Goal: Task Accomplishment & Management: Complete application form

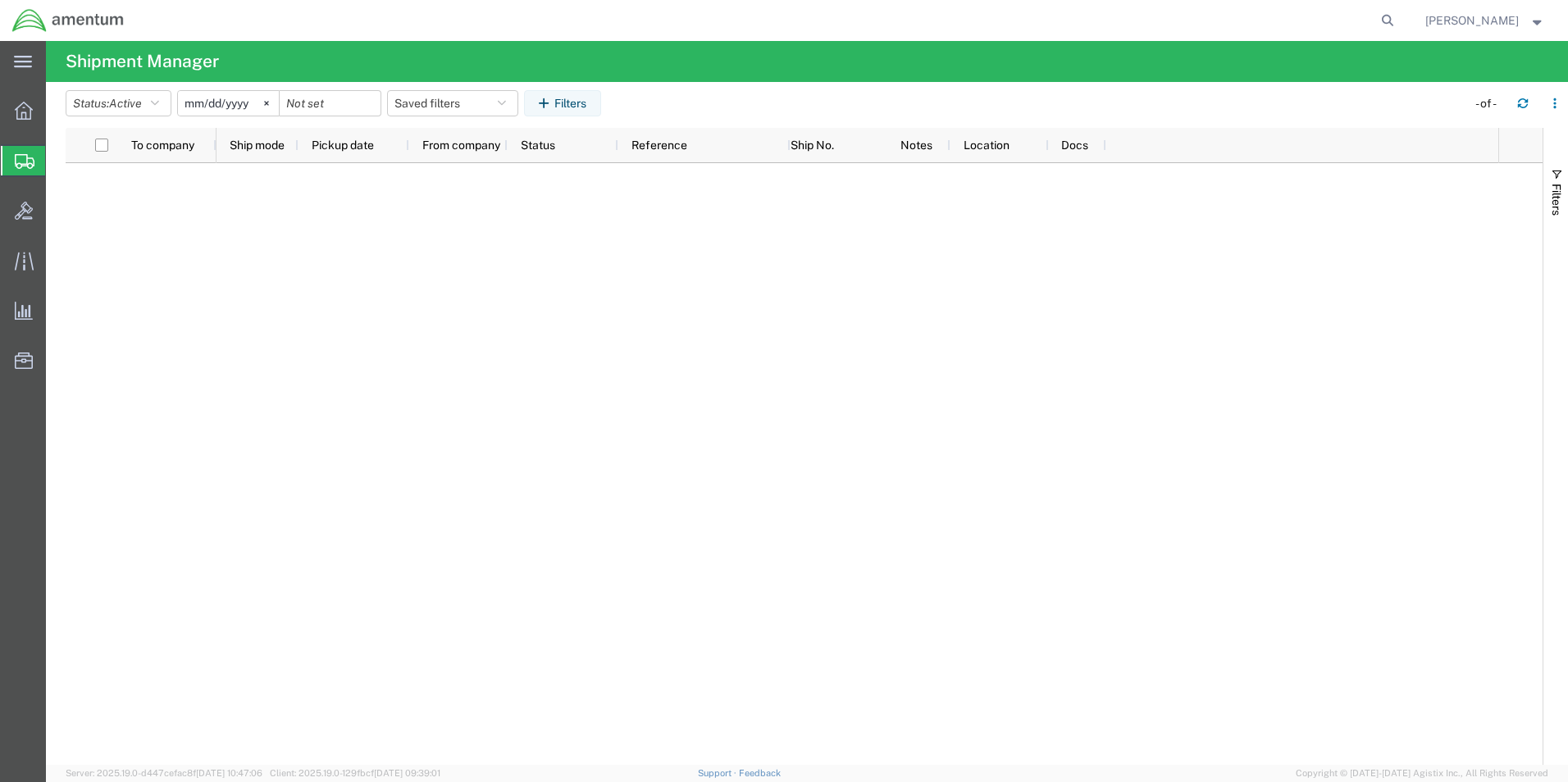
click at [19, 155] on icon at bounding box center [24, 161] width 20 height 14
click at [0, 0] on span "Create Shipment" at bounding box center [0, 0] width 0 height 0
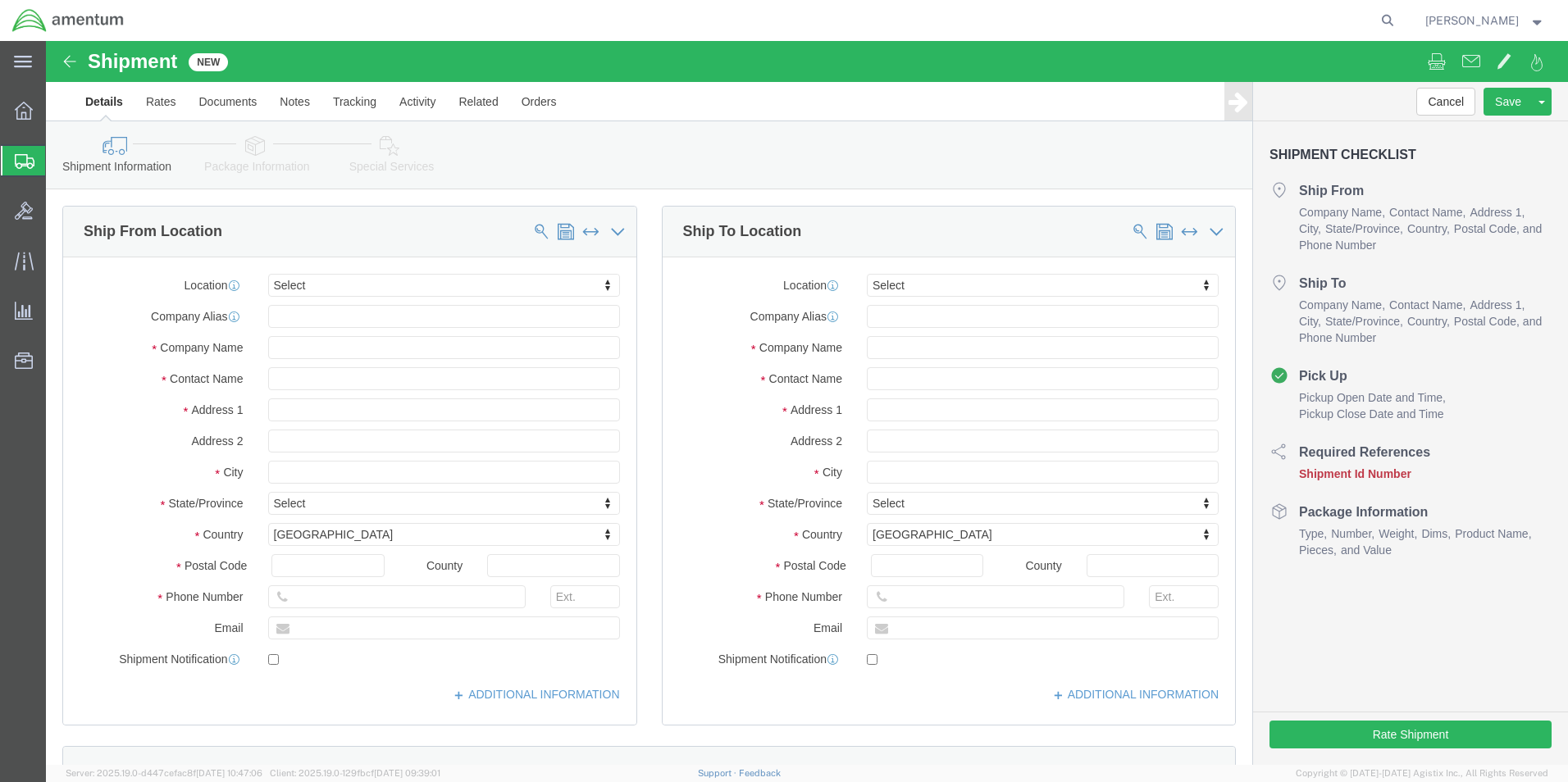
select select
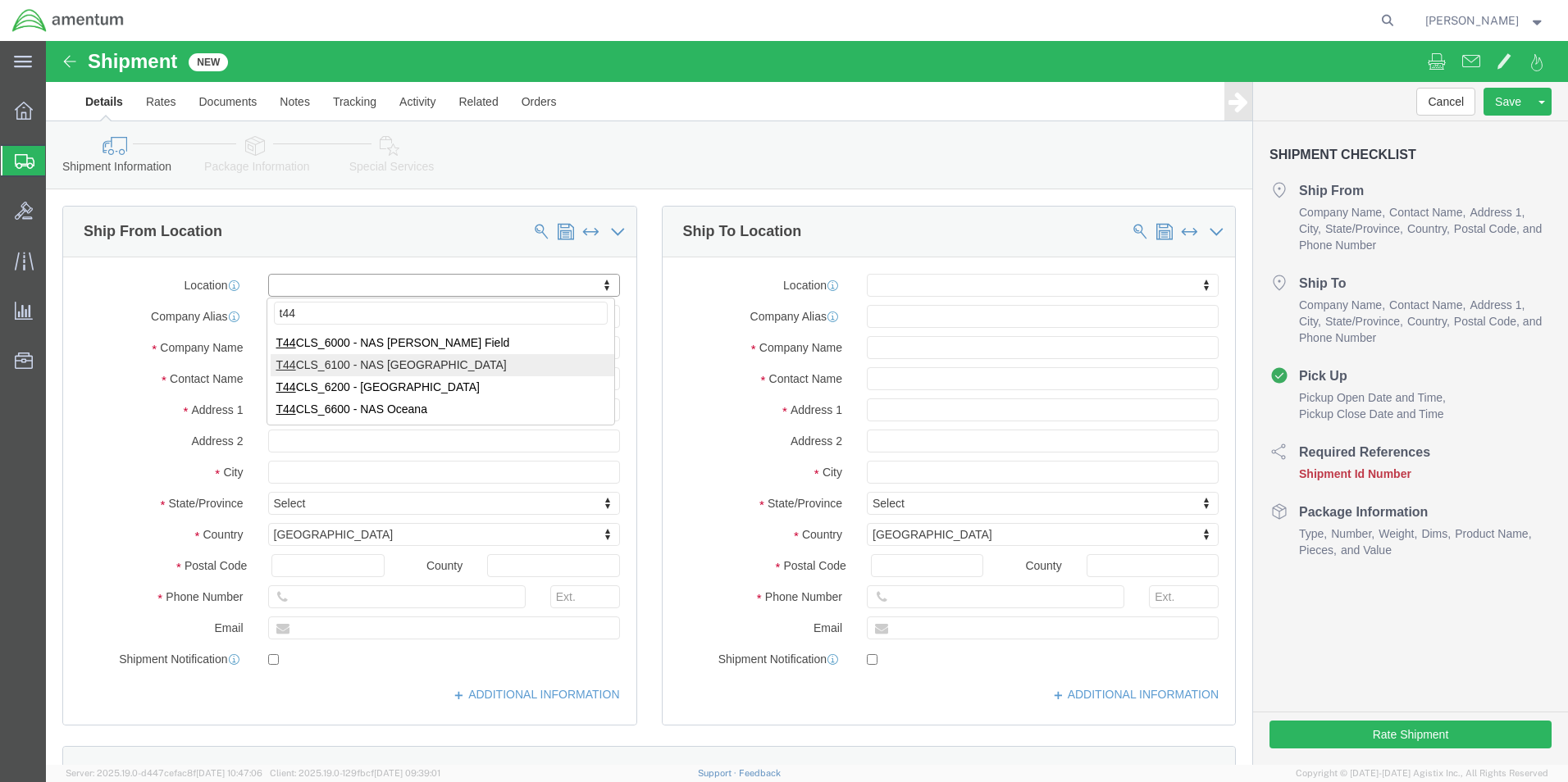
type input "t44"
select select "42673"
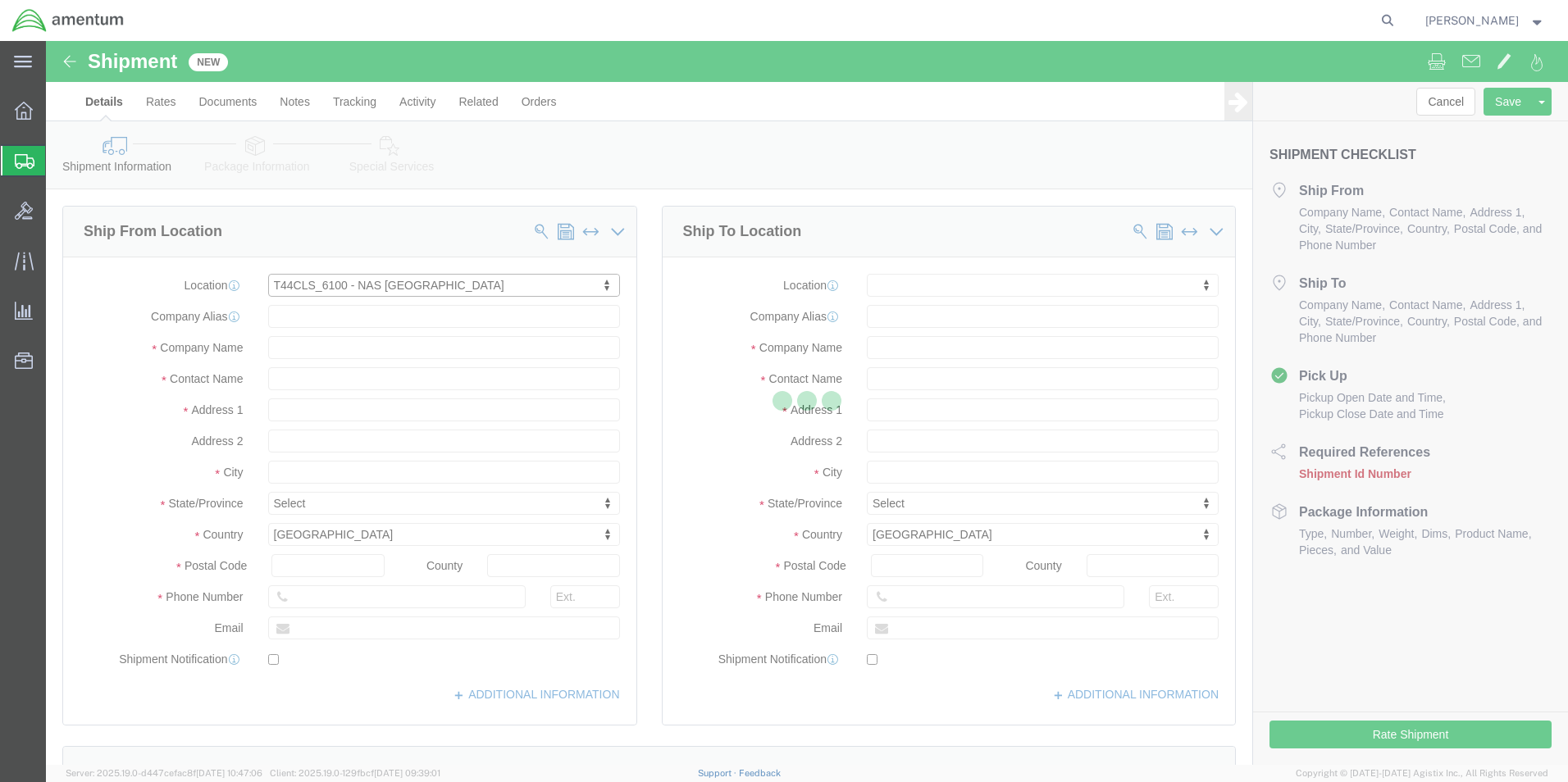
type input "[STREET_ADDRESS]"
type input "NAS [DATE]"
type input "78419"
type input "Amentum Services, Inc."
type input "[DATE]"
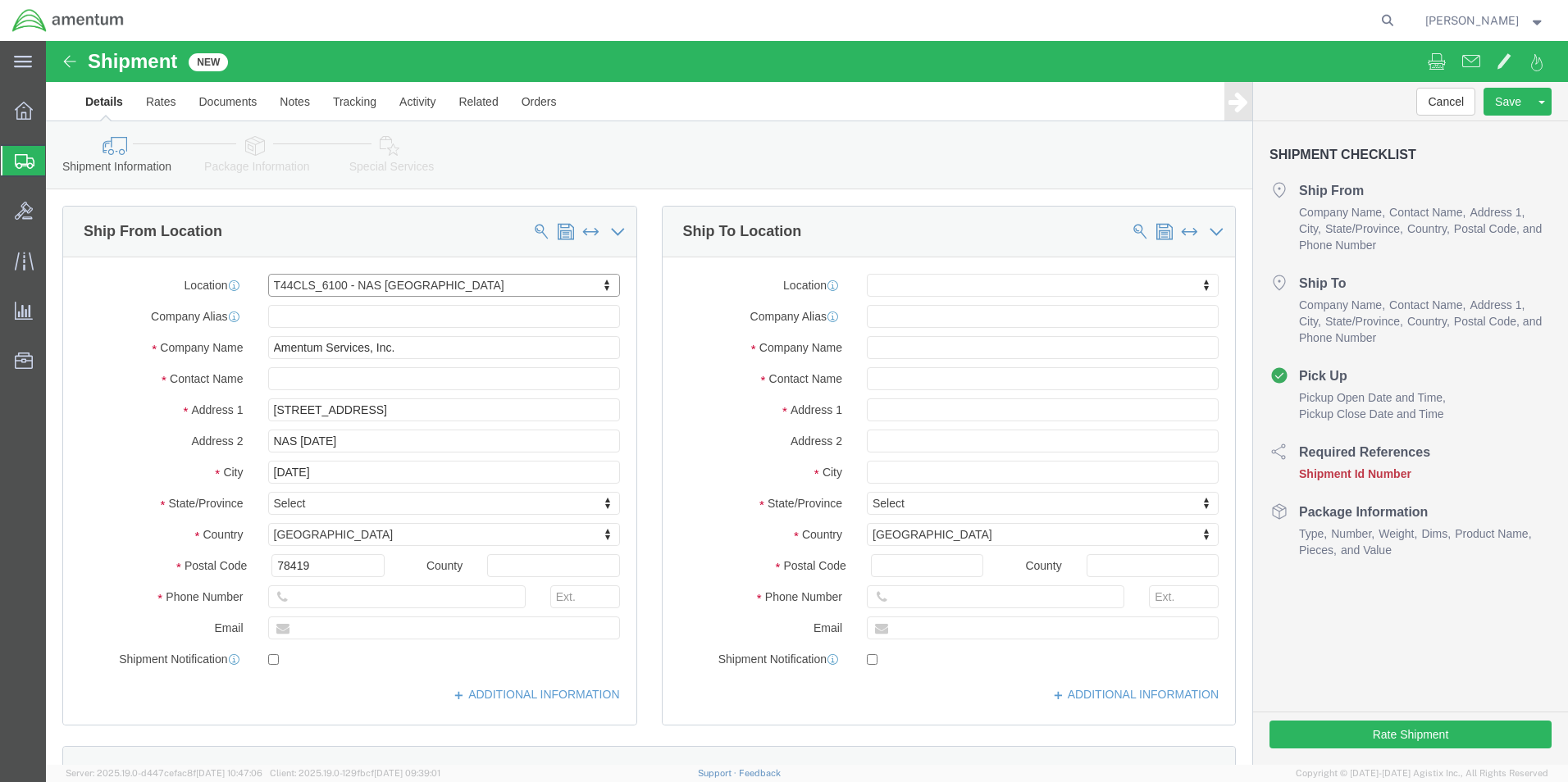
select select "[GEOGRAPHIC_DATA]"
click input "text"
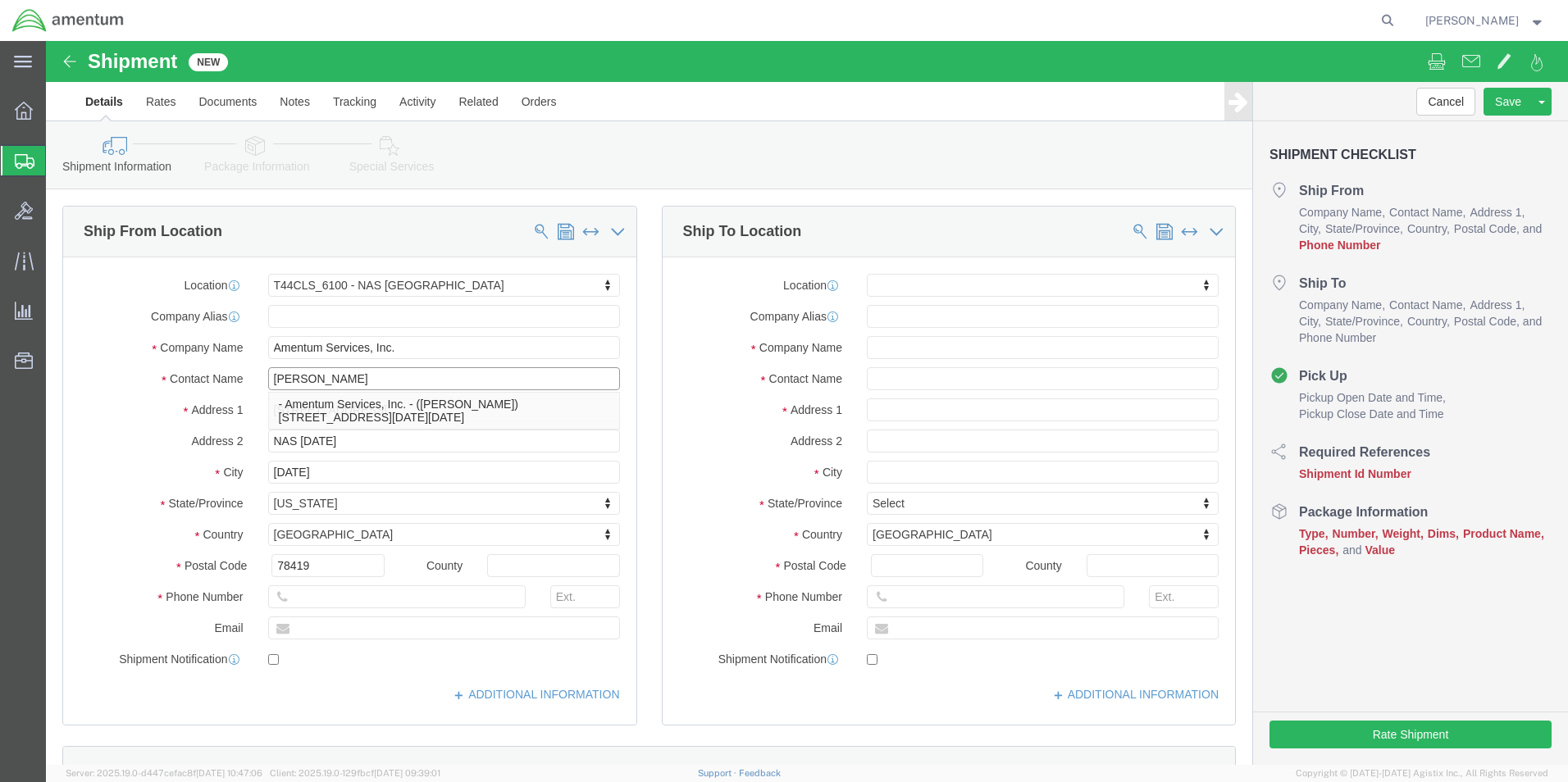
type input "[PERSON_NAME]"
click input "text"
type input "j"
type input "[PHONE_NUMBER]"
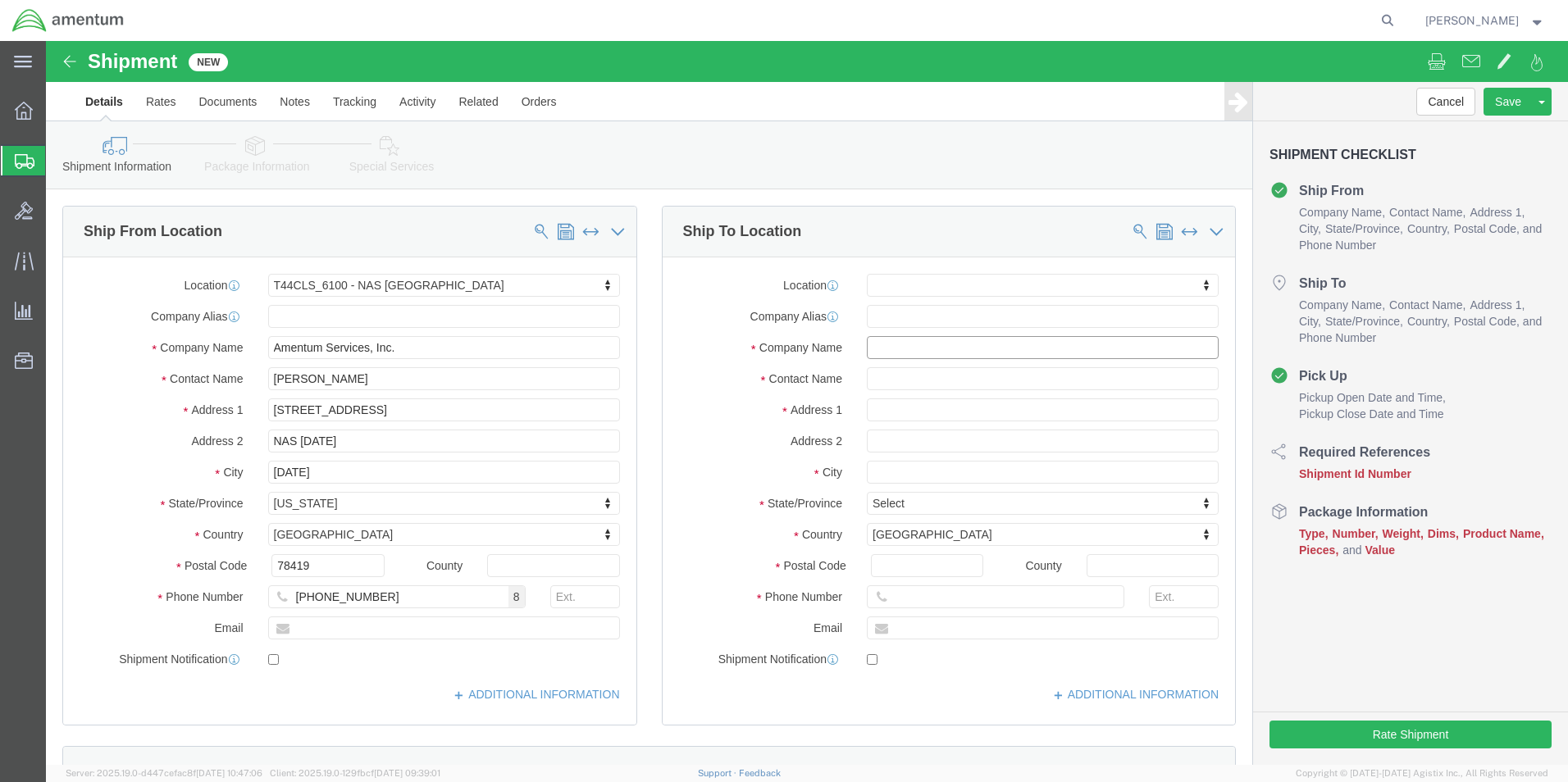
click input "text"
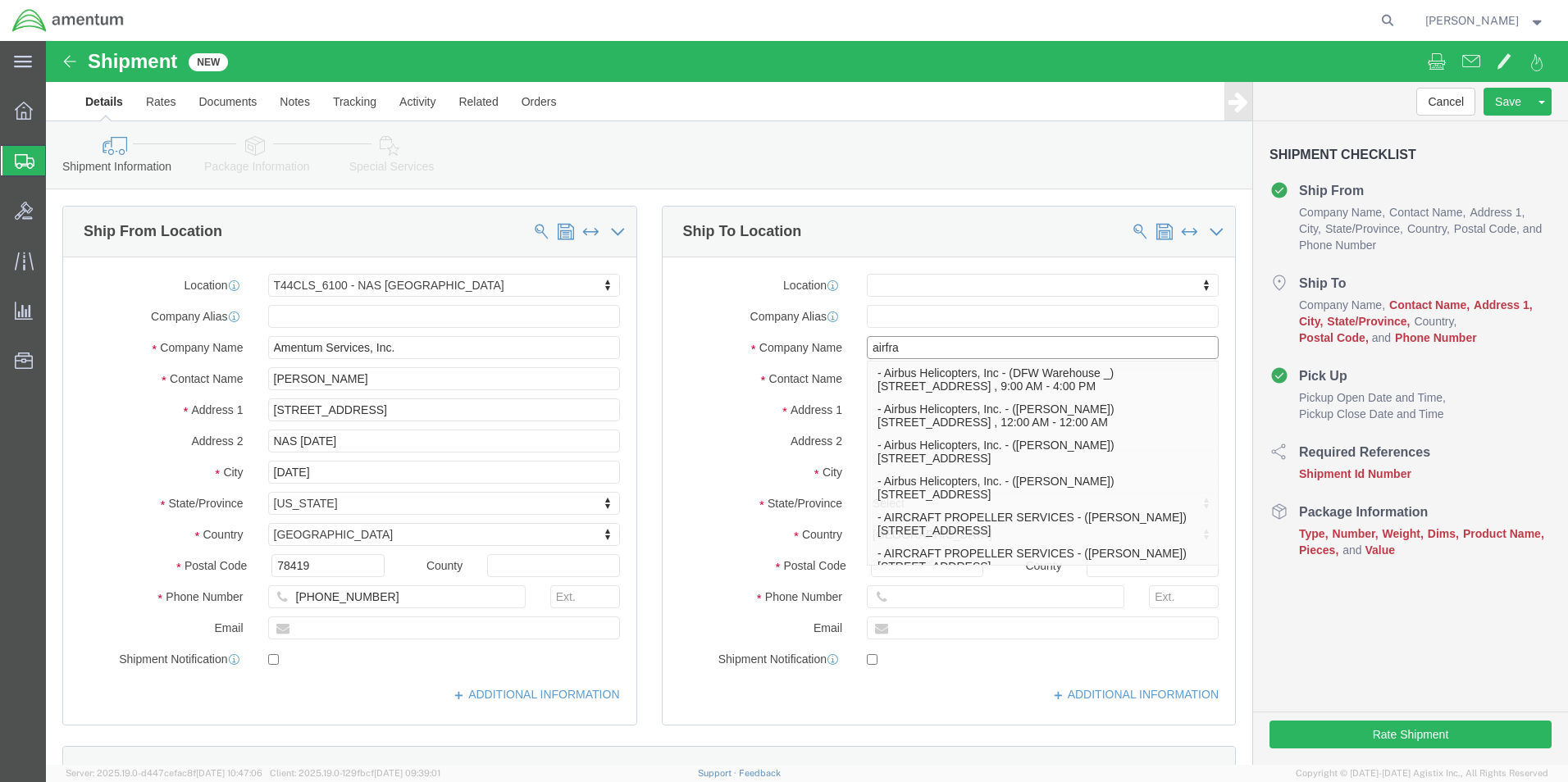
type input "airfram"
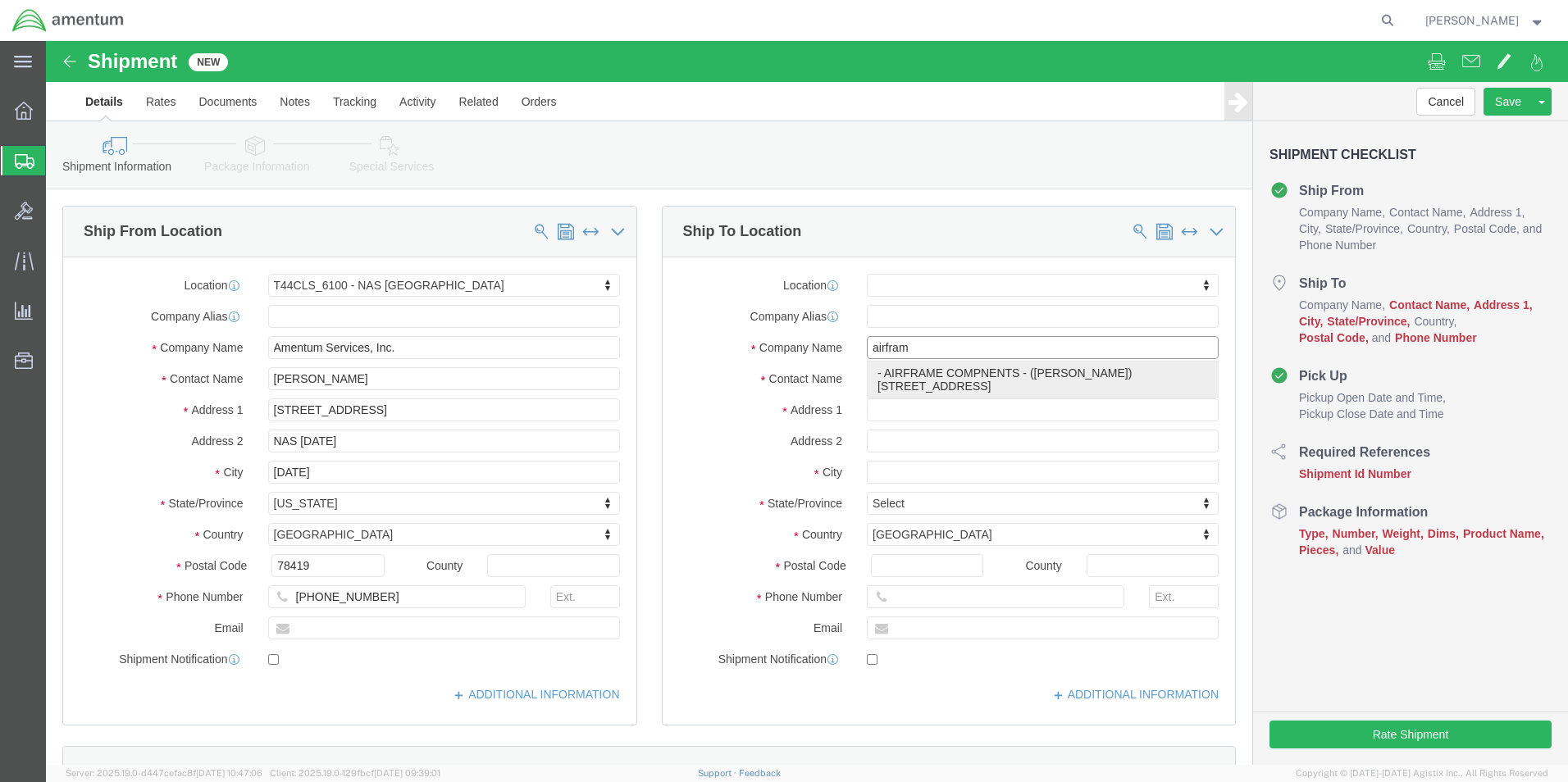
click p "- AIRFRAME COMPNENTS - ([PERSON_NAME]) [STREET_ADDRESS]"
select select
type input "9538 N 1100 E"
type input "46755"
type input "AIRFRAME COMPNENTS"
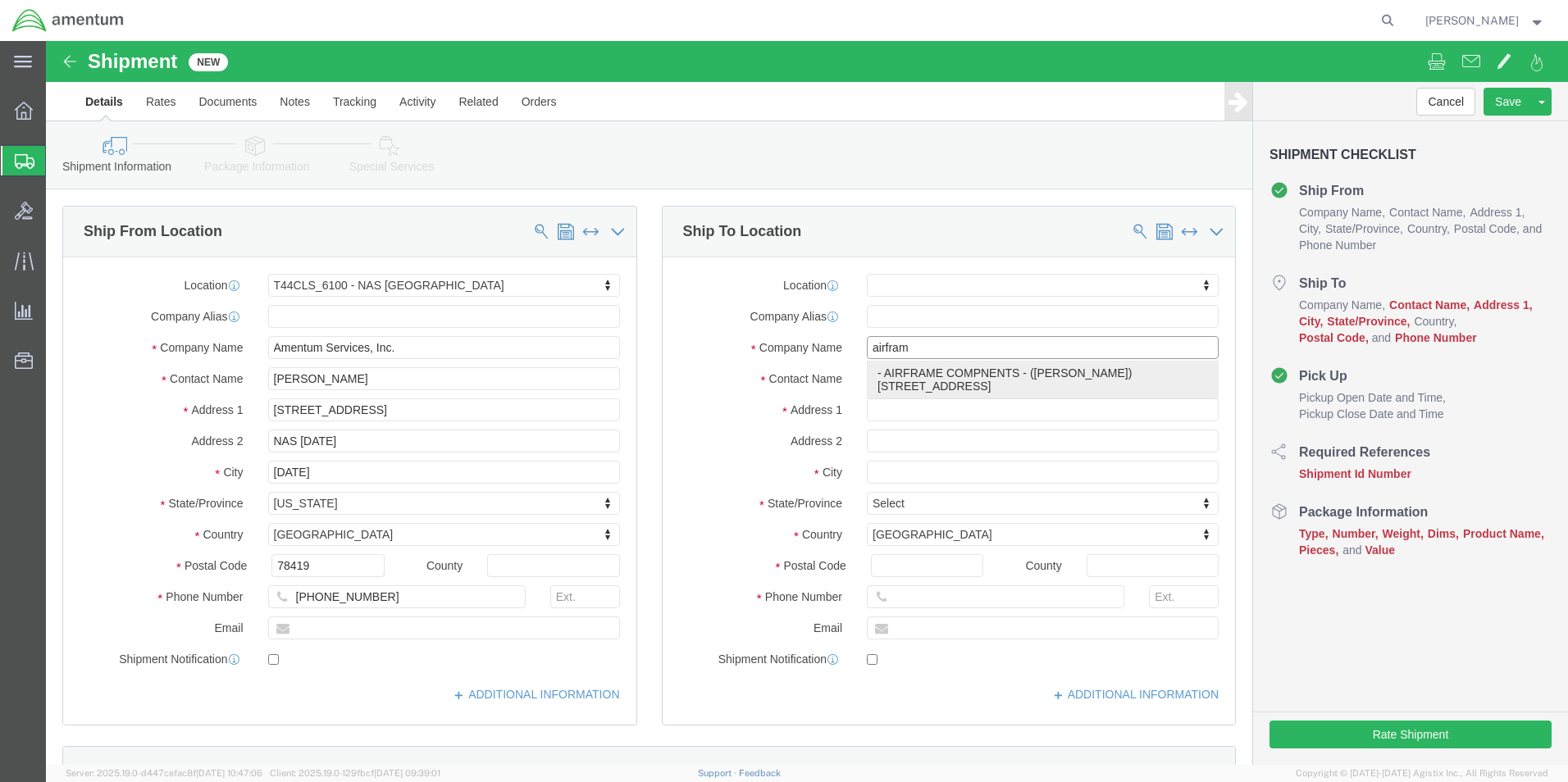
type input "[PERSON_NAME]"
type input "KENDALLVILLE"
select select "IN"
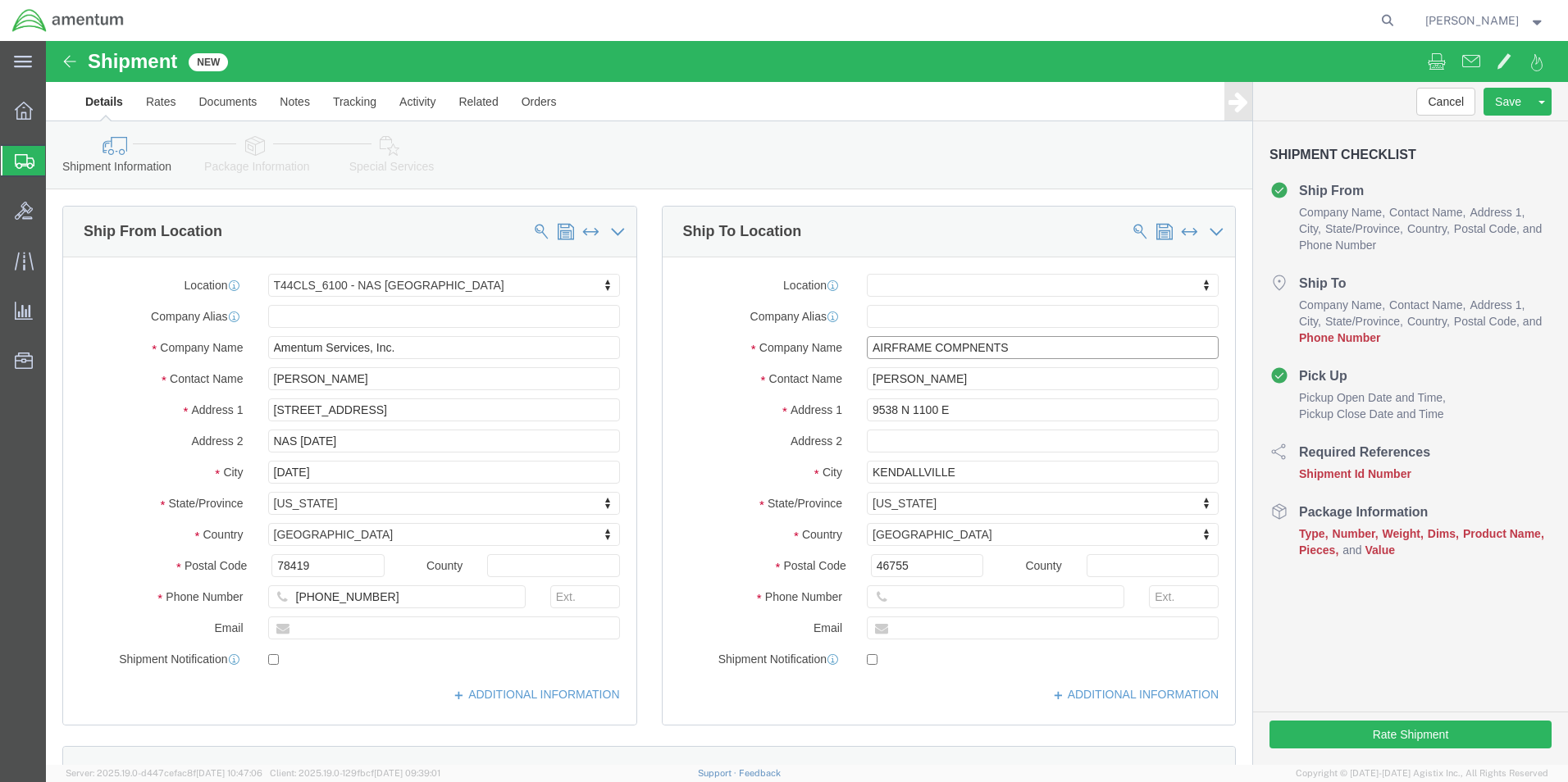
type input "AIRFRAME COMPNENTS"
click input "text"
type input "[PHONE_NUMBER]"
click div "Cancel Save Assign To Save As Template Shipment Checklist Ship From Company Nam…"
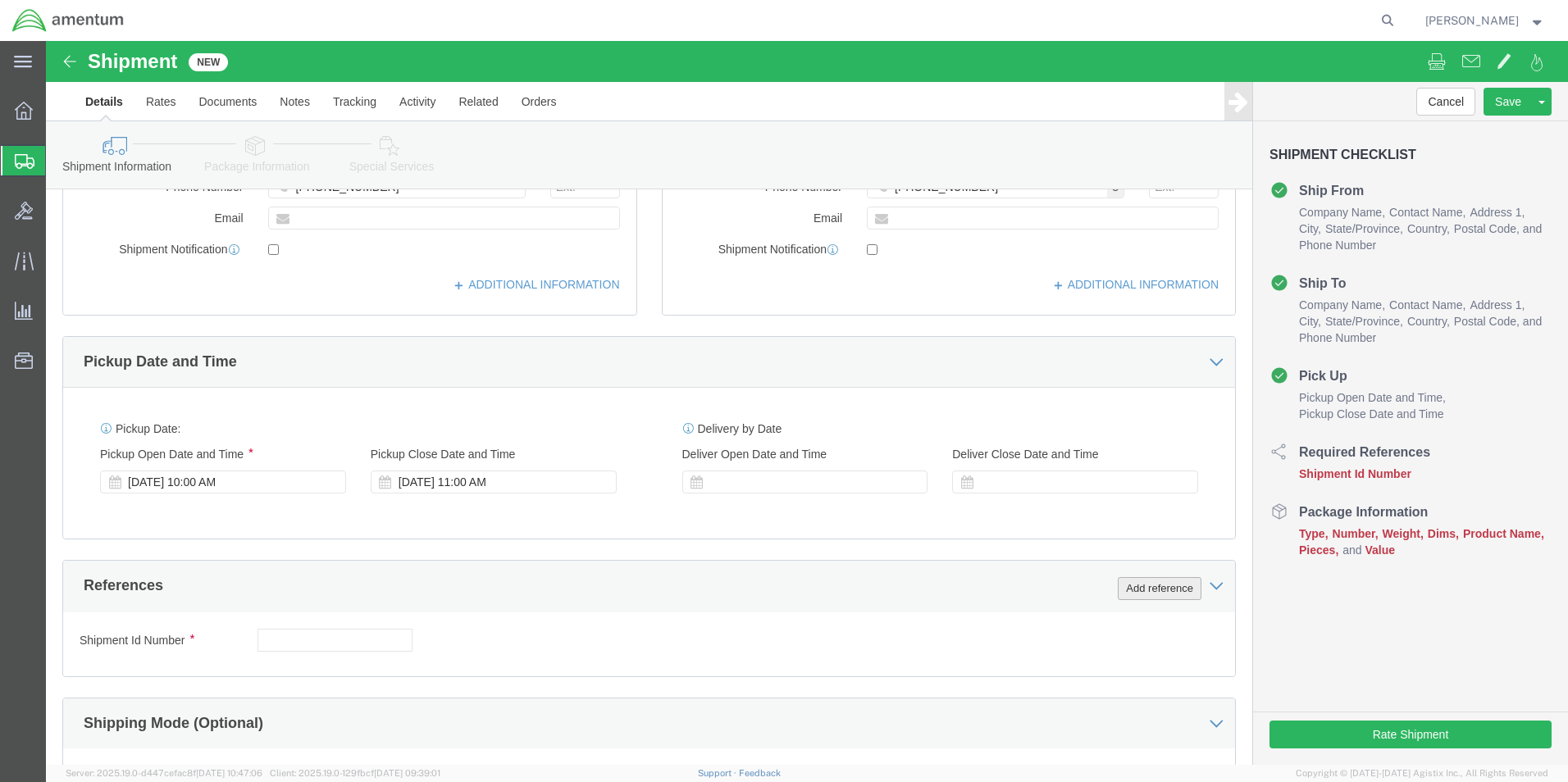
click button "Add reference"
click select "Select Account Type Activity ID Airline Appointment Number ASN Batch Request # …"
select select "CUSTREF"
click select "Select Account Type Activity ID Airline Appointment Number ASN Batch Request # …"
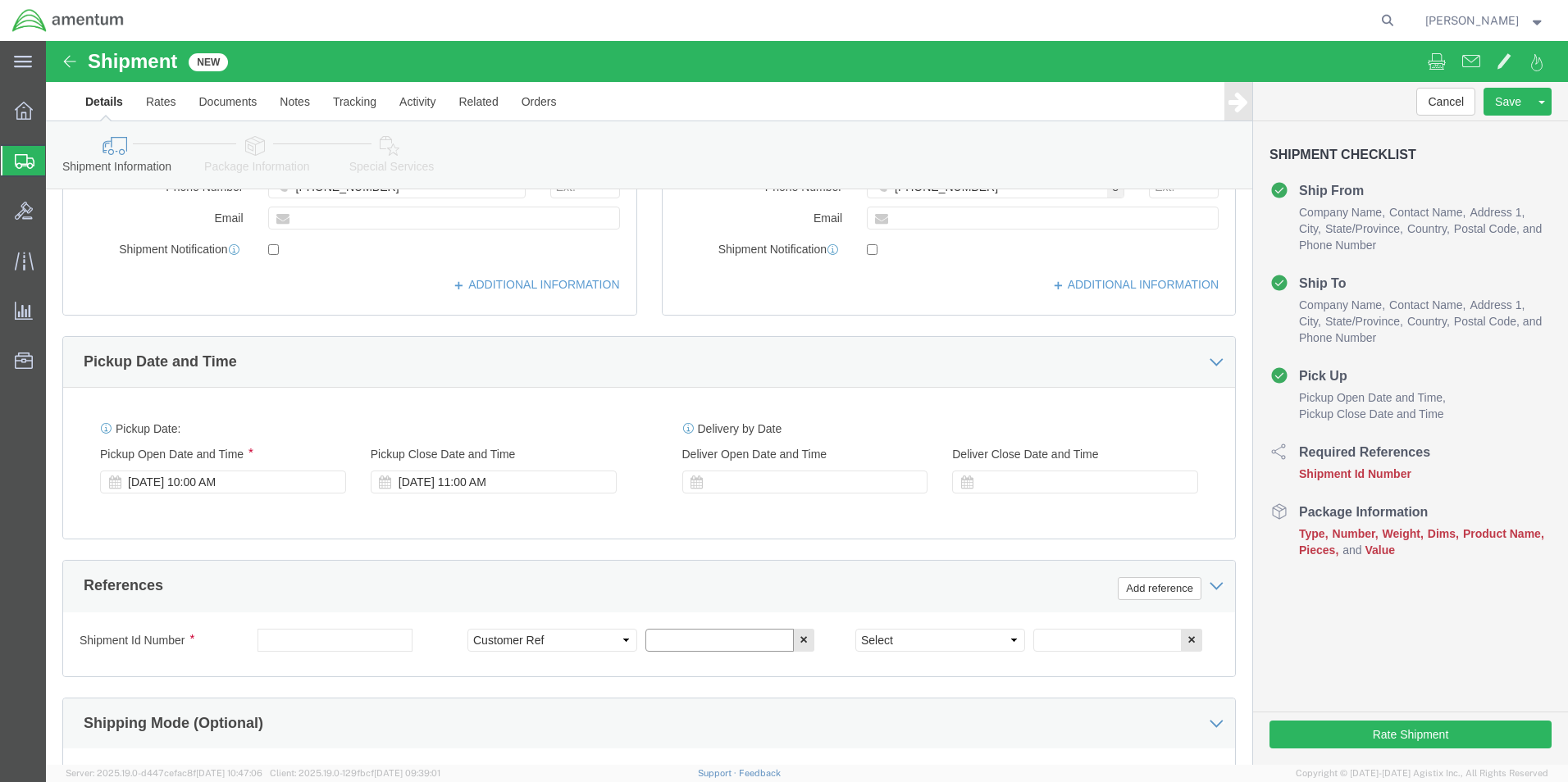
click input "text"
type input "t"
type input "T540003296,3297"
click select "Select Account Type Activity ID Airline Appointment Number ASN Batch Request # …"
select select "PROJNUM"
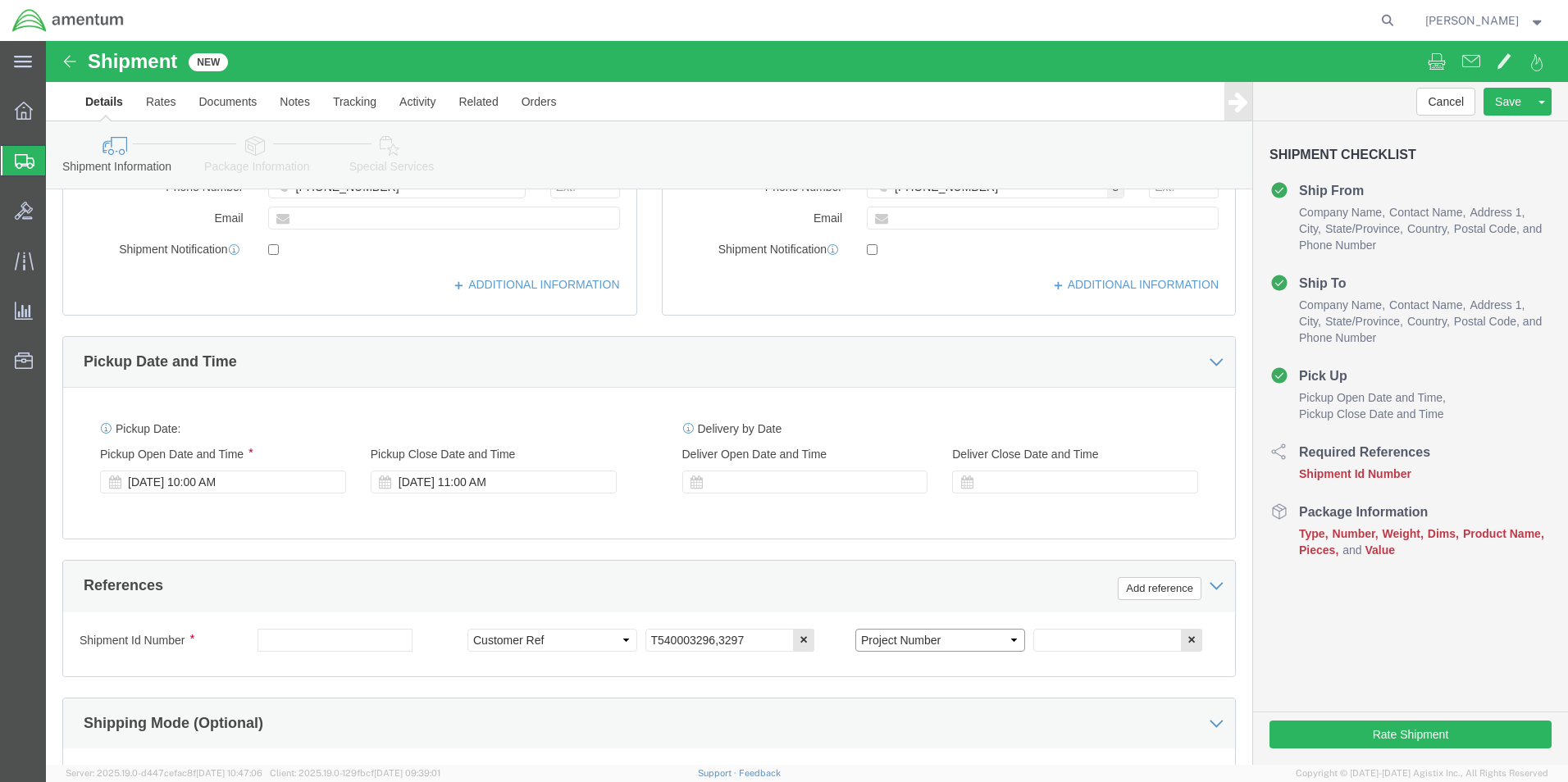
click select "Select Account Type Activity ID Airline Appointment Number ASN Batch Request # …"
click input "text"
type input "4951.000.01.C.011401.AN.19.03"
click div "Cancel Save Assign To Save As Template Shipment Checklist Ship From Company Nam…"
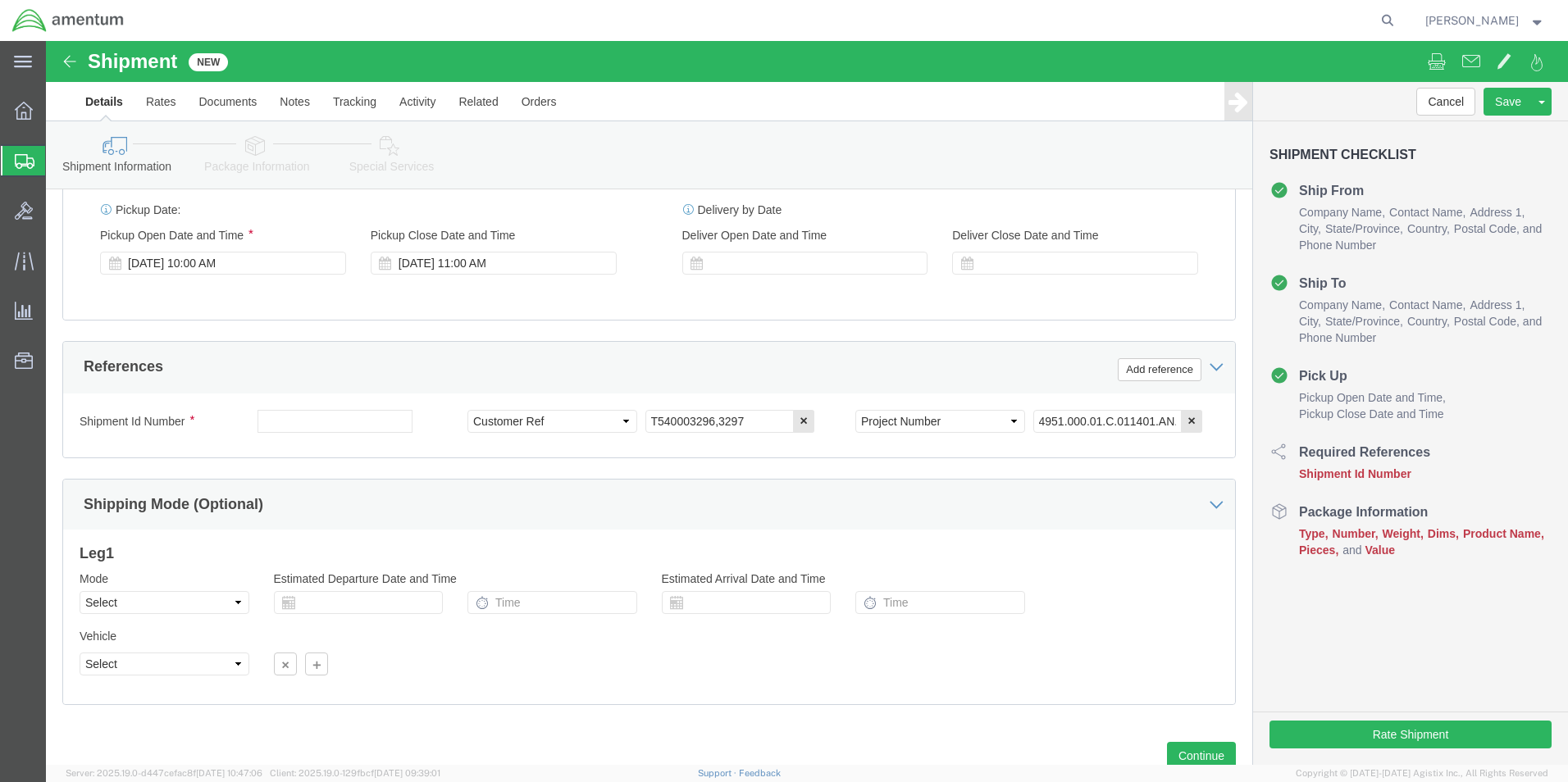
scroll to position [683, 0]
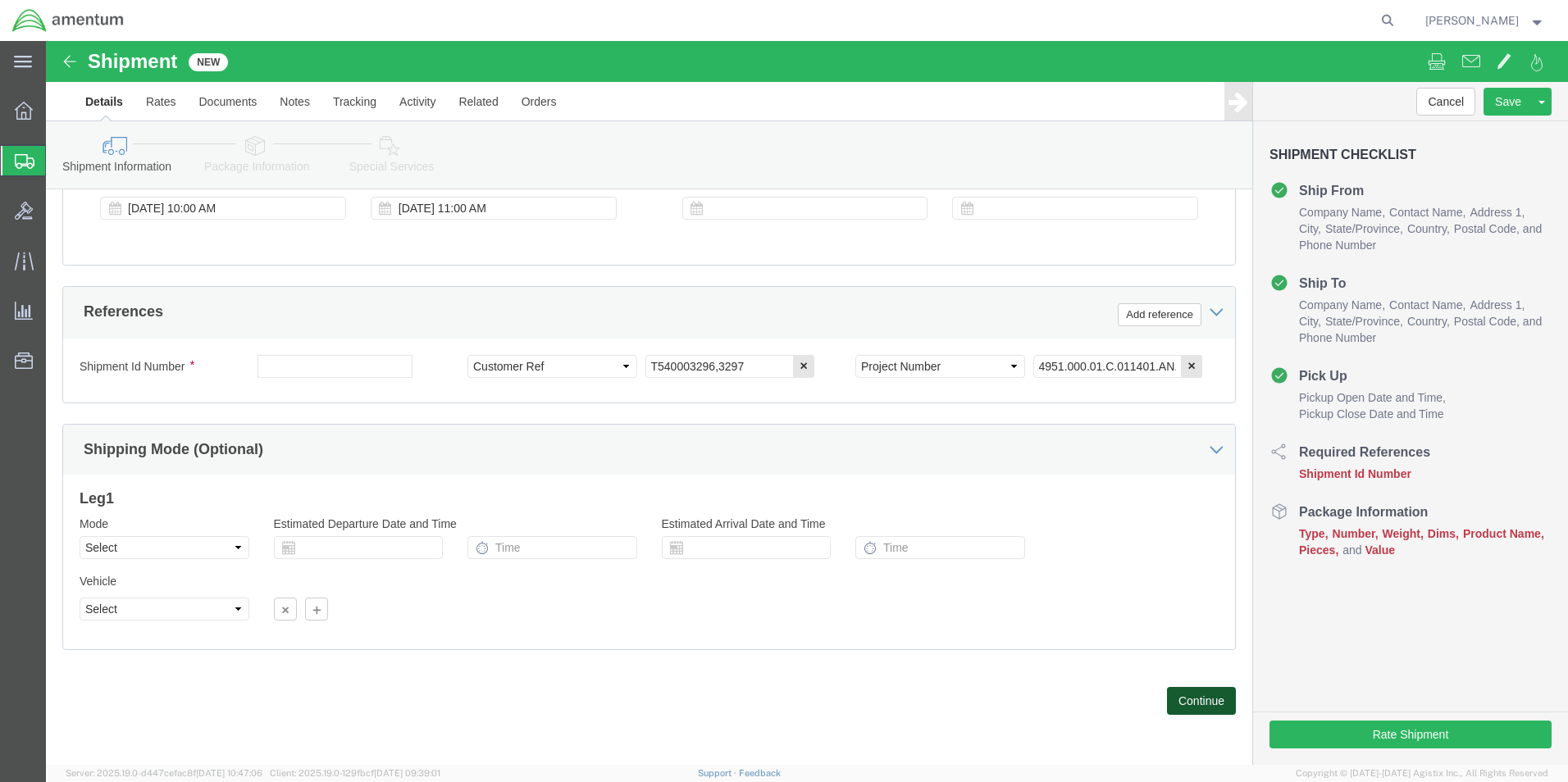
click button "Continue"
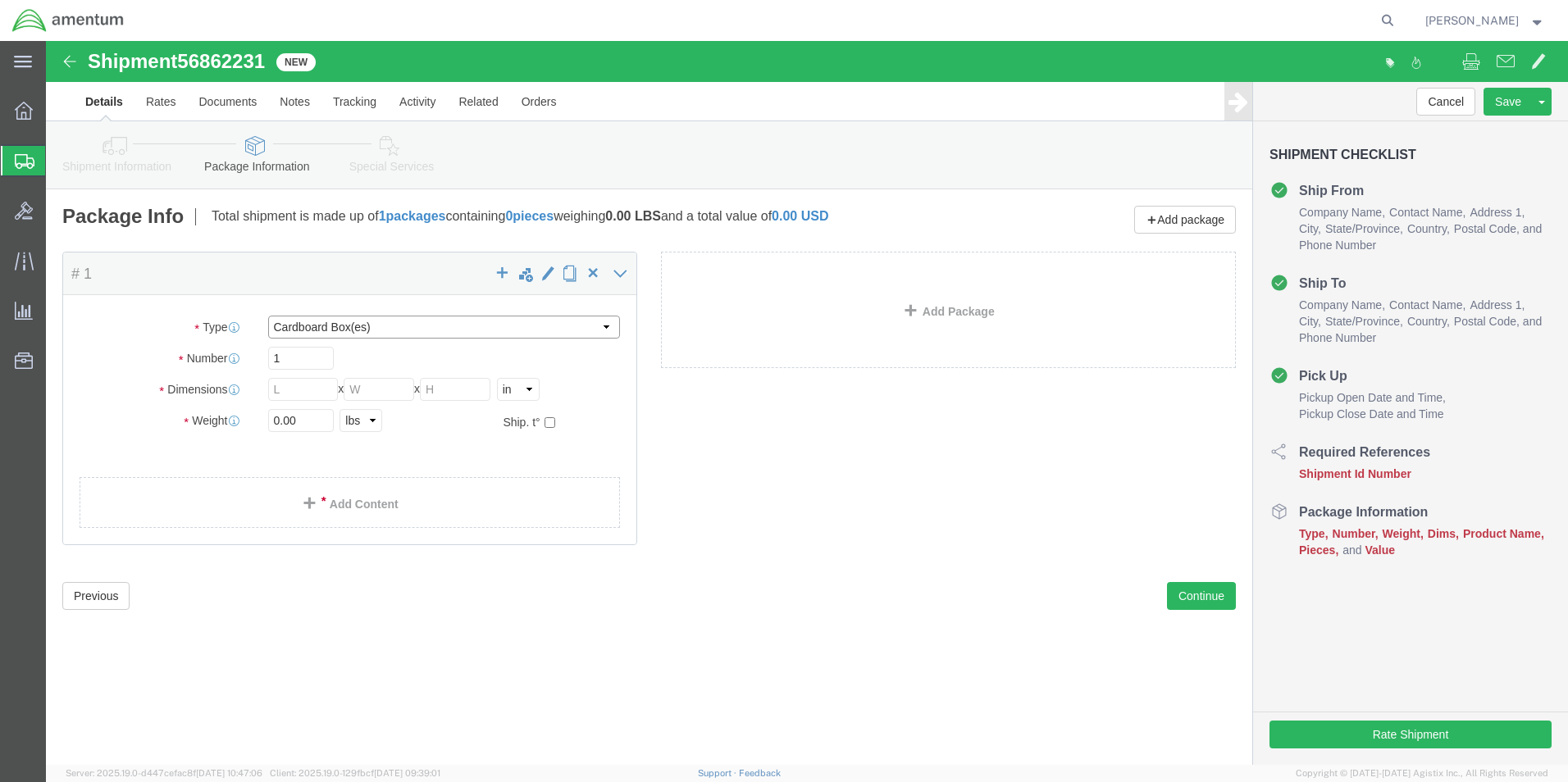
click select "Select BCK Boxes Bale(s) Basket(s) Bolt(s) Bottle(s) Buckets Bulk Bundle(s) Can…"
select select "CRAT"
click select "Select BCK Boxes Bale(s) Basket(s) Bolt(s) Bottle(s) Buckets Bulk Bundle(s) Can…"
click input "text"
type input "108"
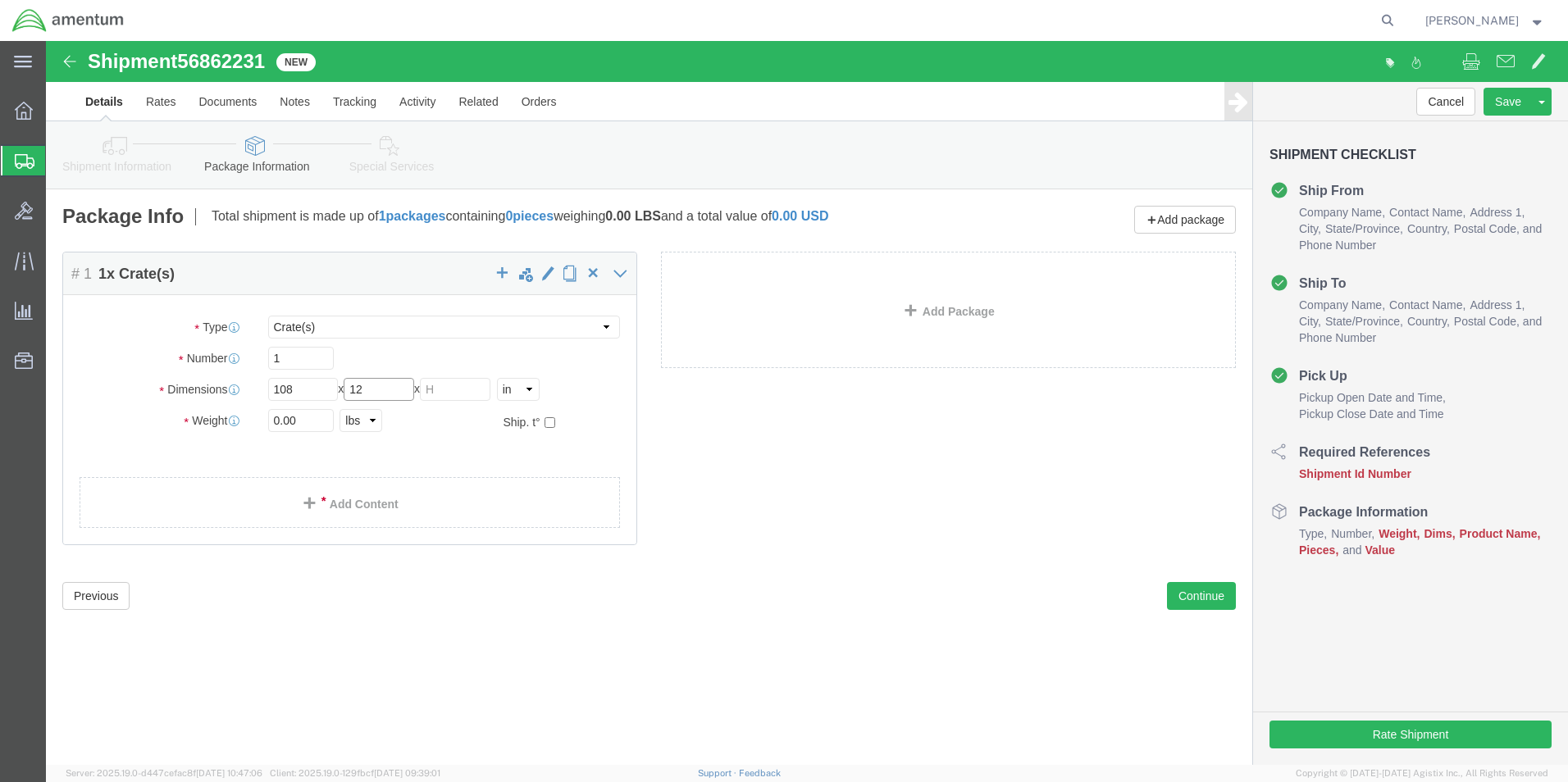
type input "12"
type input "36"
click input "0.00"
type input "0"
type input "170"
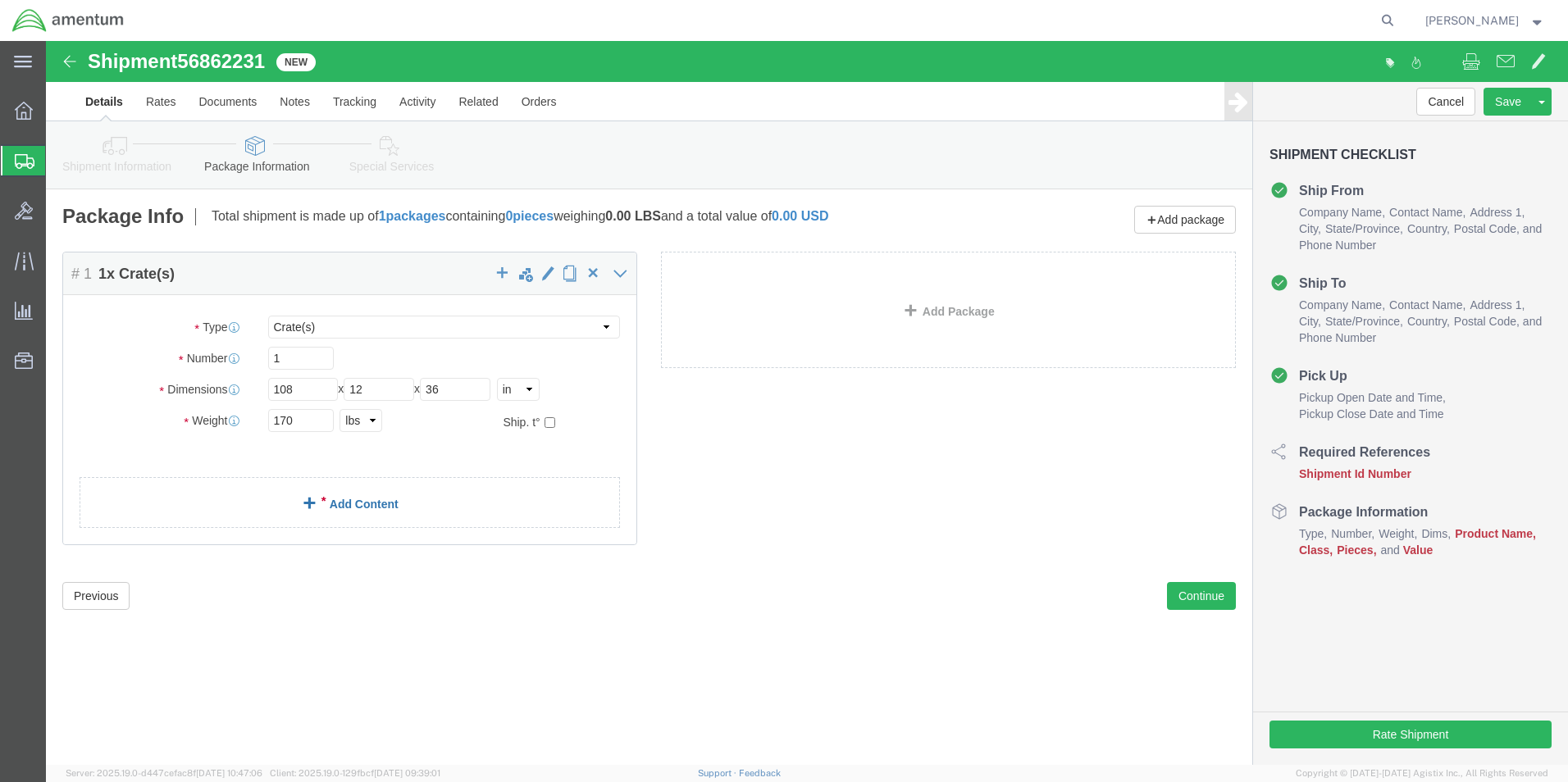
click link "Add Content"
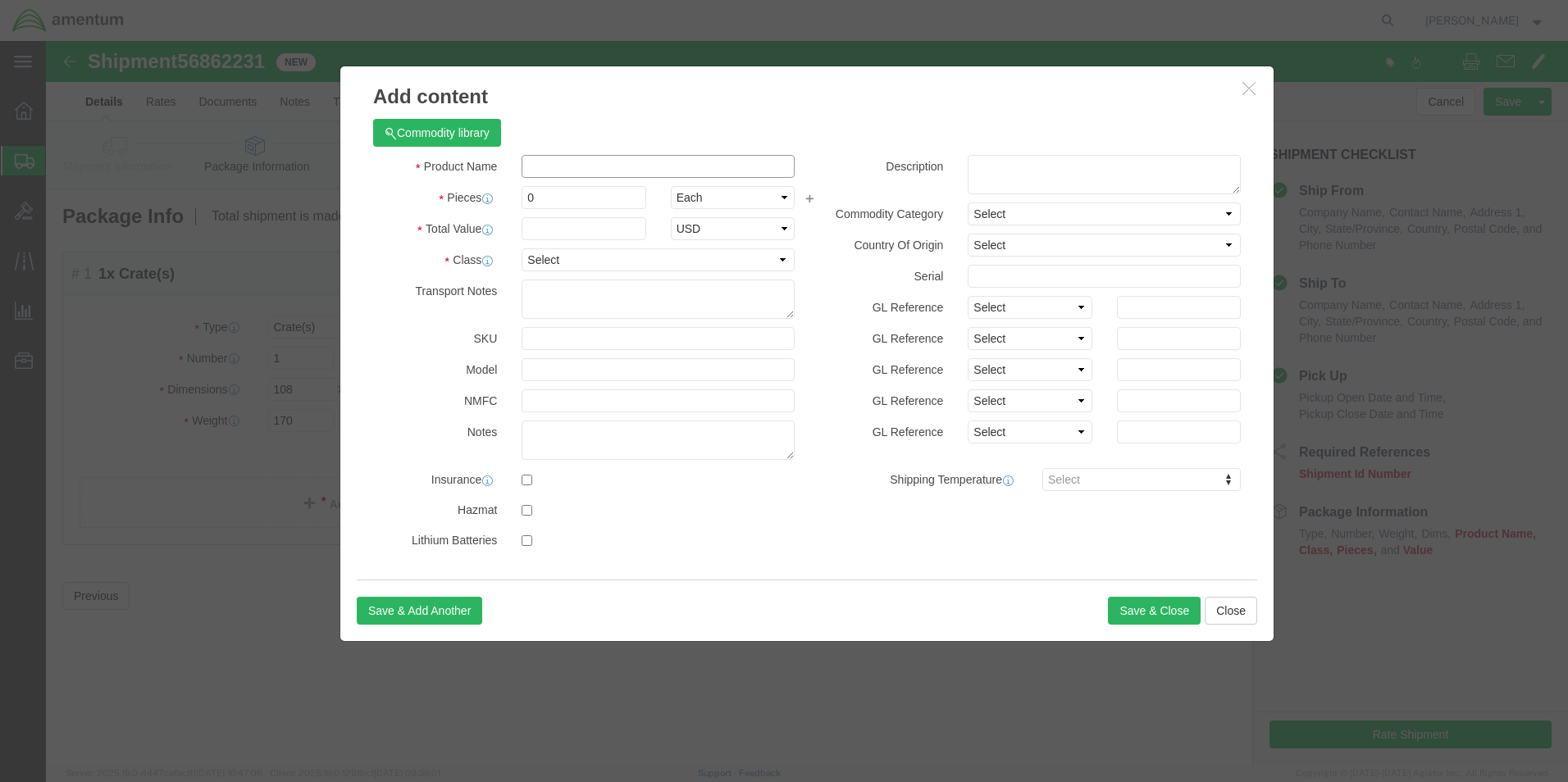
drag, startPoint x: 560, startPoint y: 168, endPoint x: 514, endPoint y: 126, distance: 62.3
click input "text"
type input "AIRCRAFT PART [PHONE_NUMBER] ELVATOR L/H S/N:: LL-52 [PHONE_NUMBER] AILERON R/H…"
click input "0"
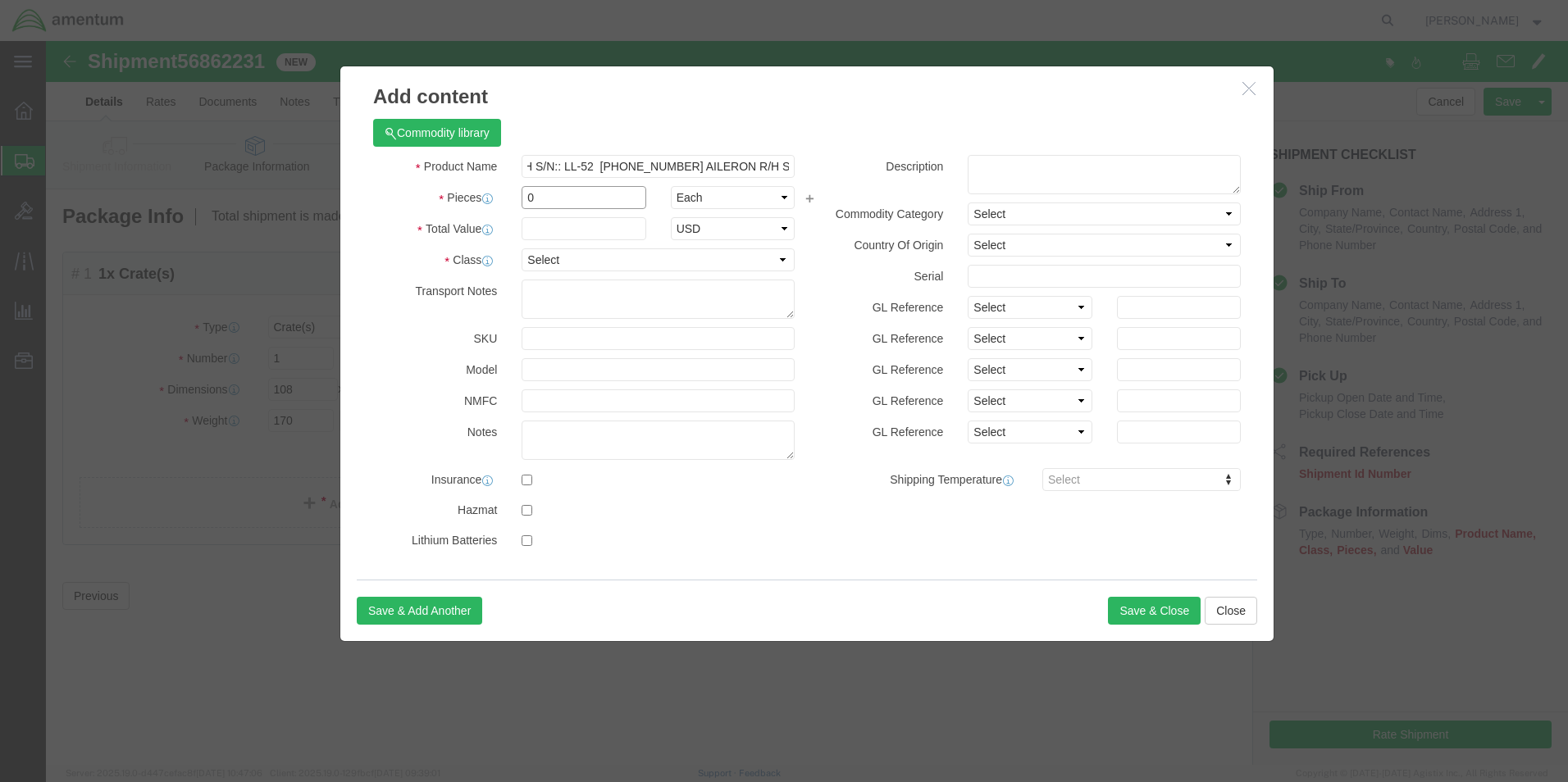
scroll to position [0, 0]
type input "1"
click input "text"
type input "1"
click select "Select 50 55 60 65 70 85 92.5 100 125 175 250 300 400"
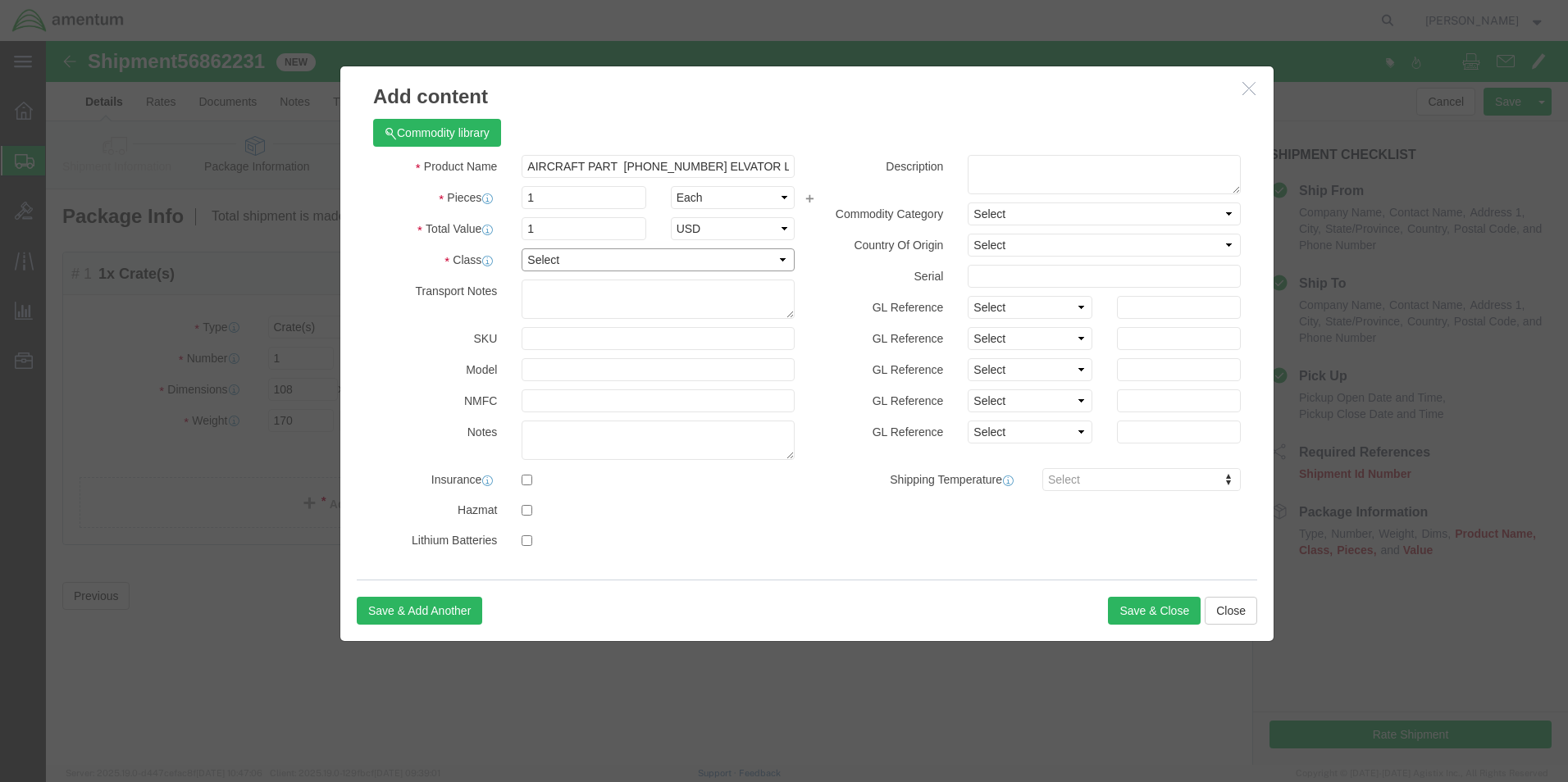
select select "85"
click select "Select 50 55 60 65 70 85 92.5 100 125 175 250 300 400"
click button "Save & Close"
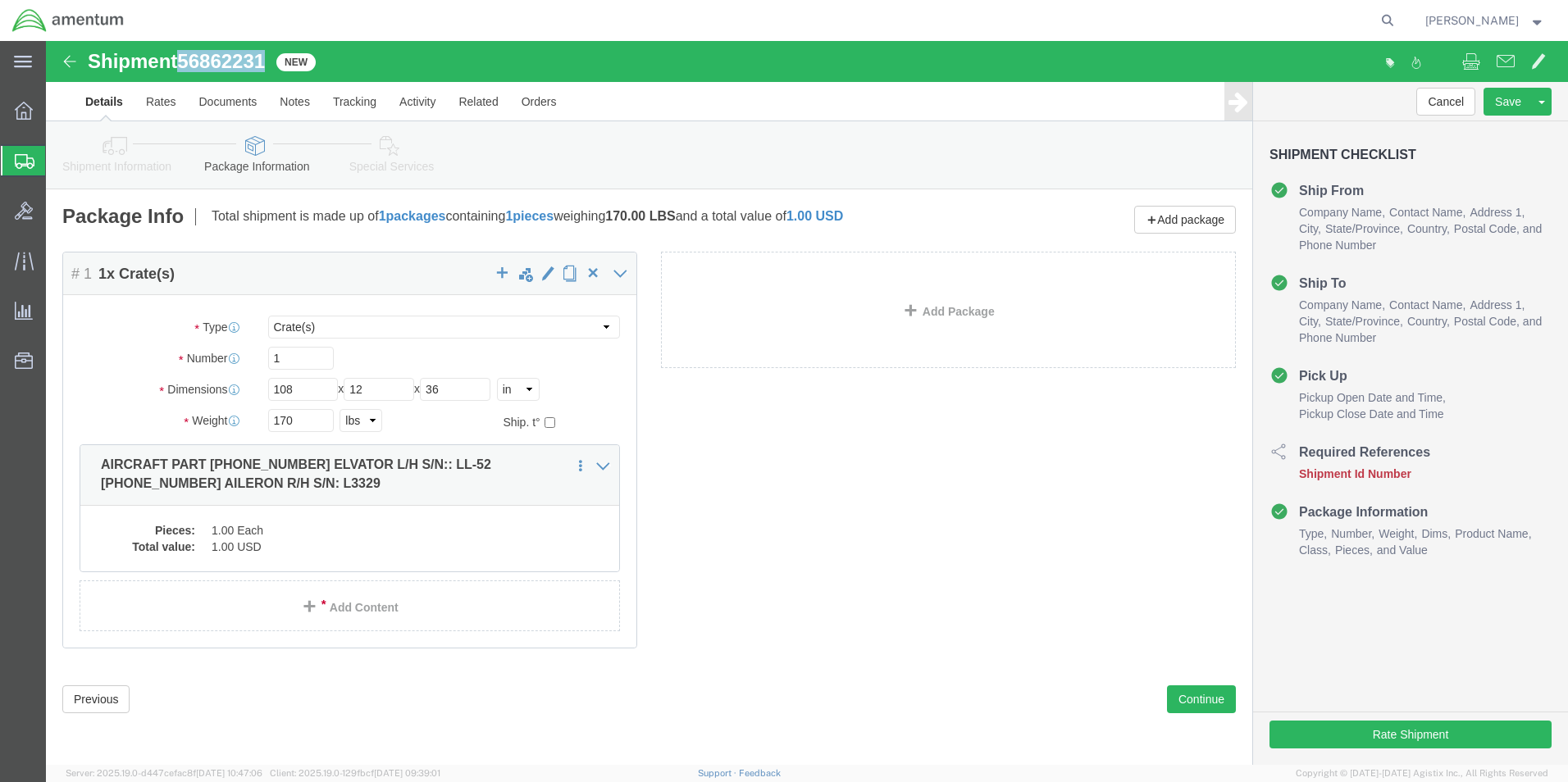
drag, startPoint x: 139, startPoint y: 19, endPoint x: 223, endPoint y: 21, distance: 84.0
click span "56862231"
drag, startPoint x: 210, startPoint y: 23, endPoint x: 185, endPoint y: 23, distance: 25.0
copy span "56862231"
click button "Rate Shipment"
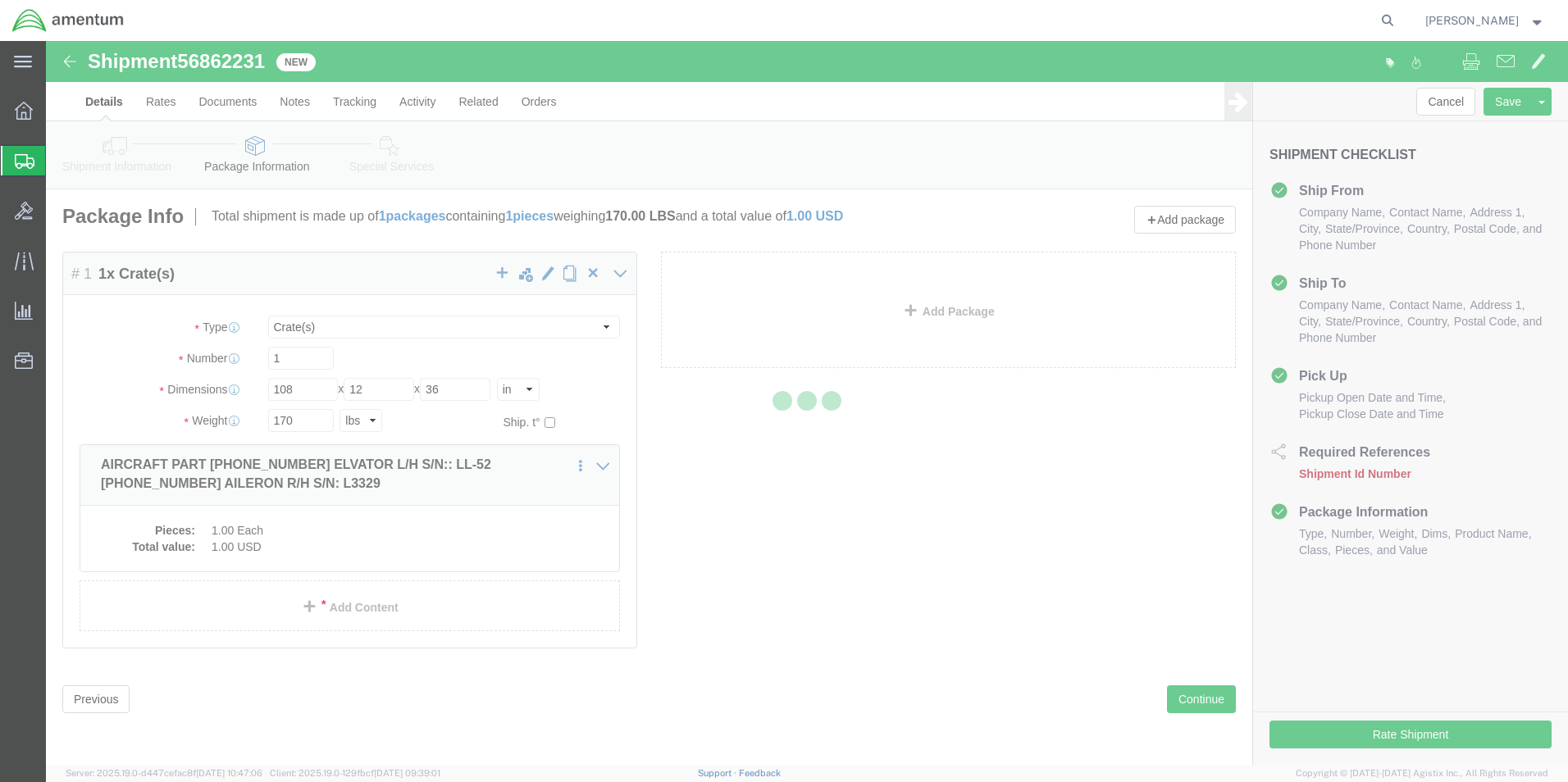
select select "42673"
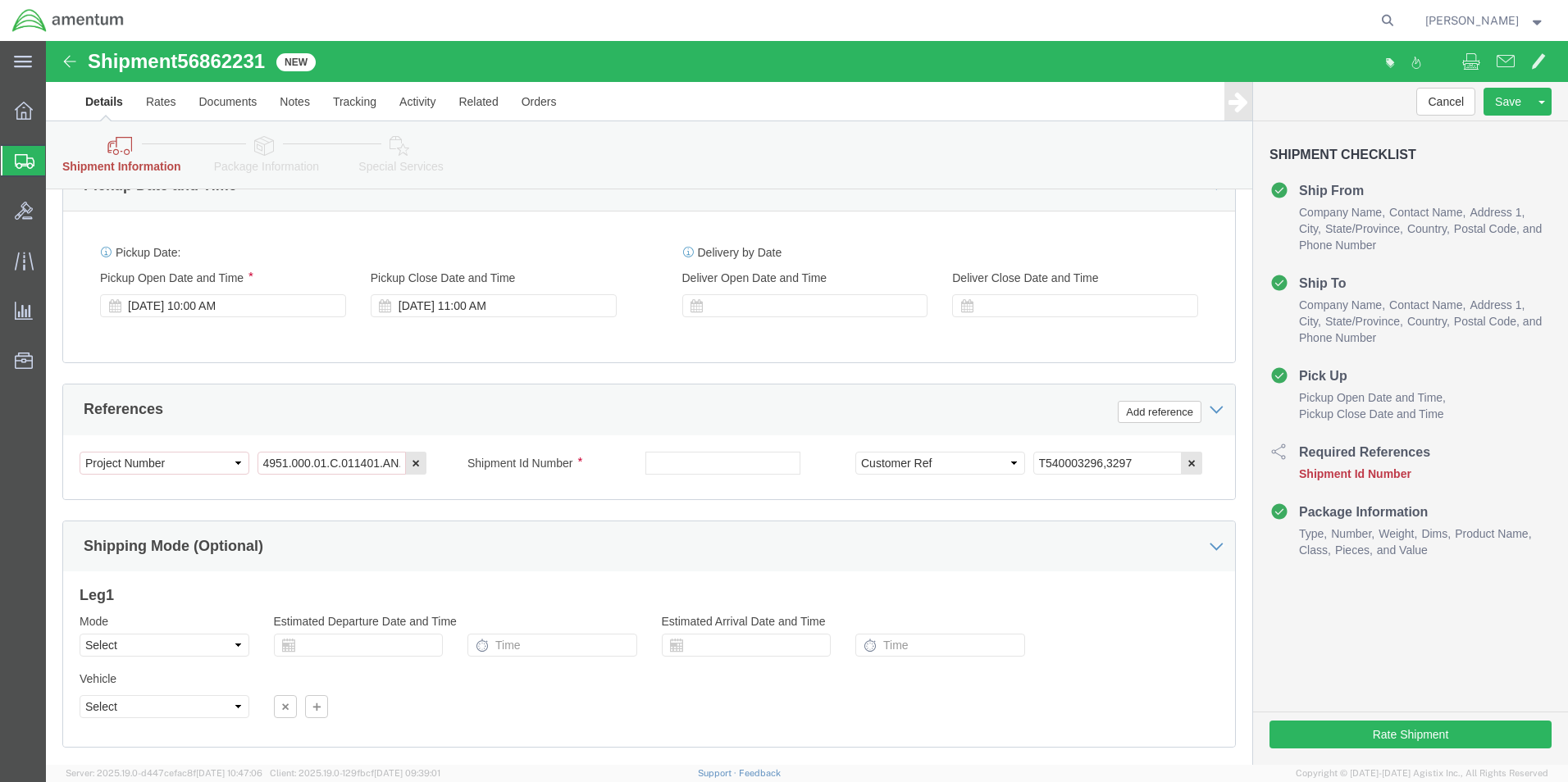
scroll to position [656, 0]
click input "text"
paste input "56862231"
type input "56862231"
click h3 "Leg 1"
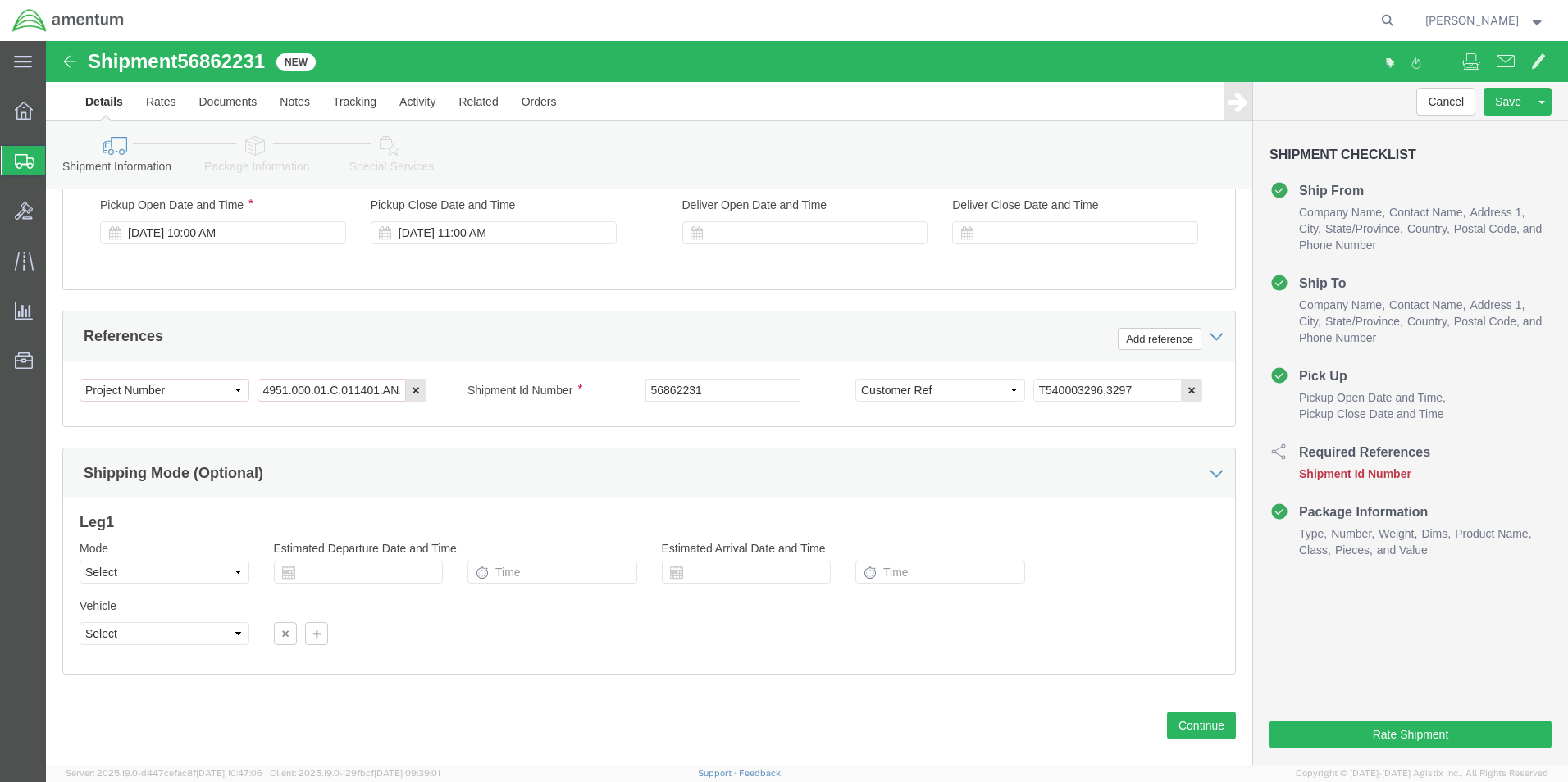
scroll to position [738, 0]
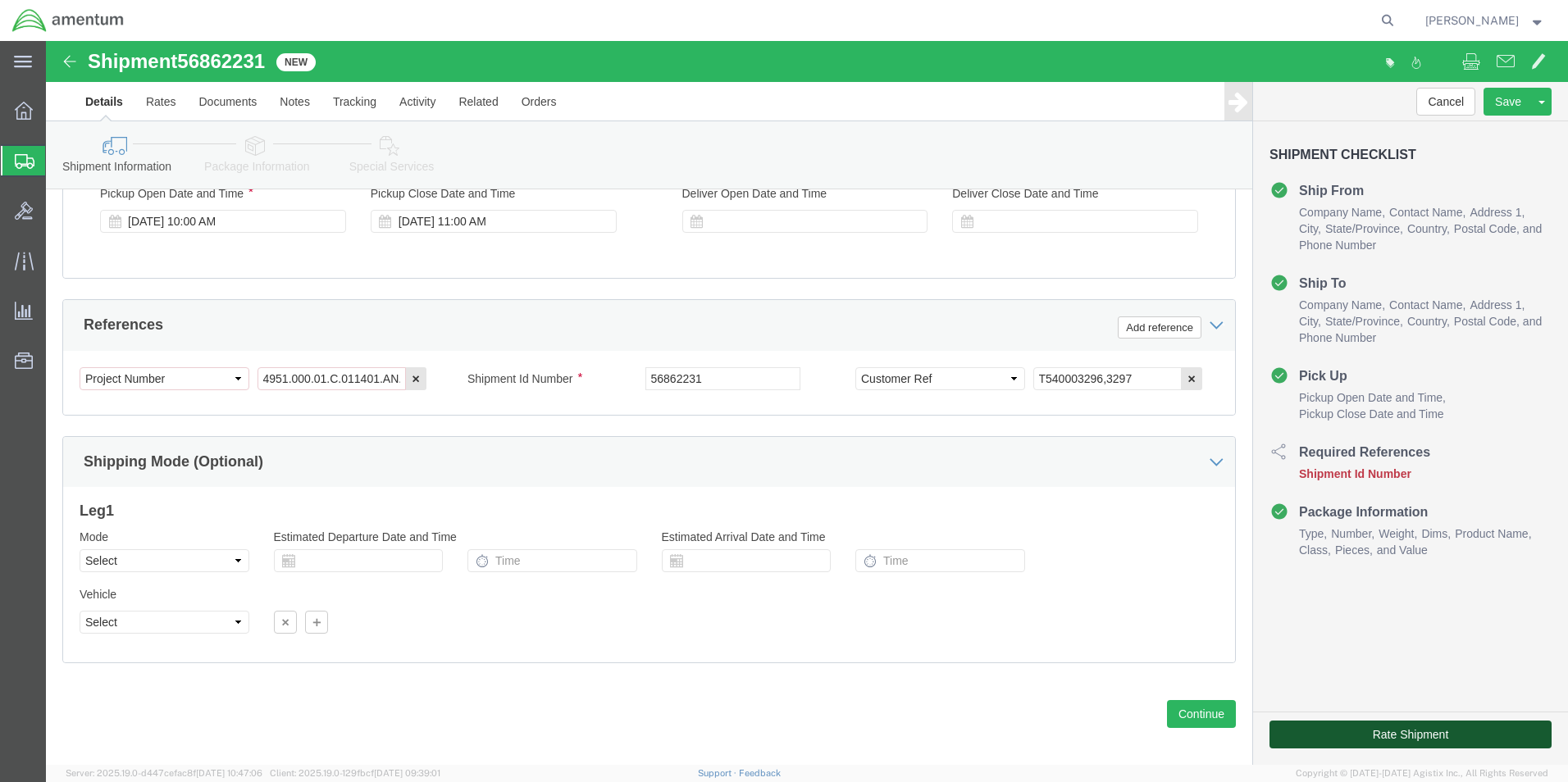
click button "Rate Shipment"
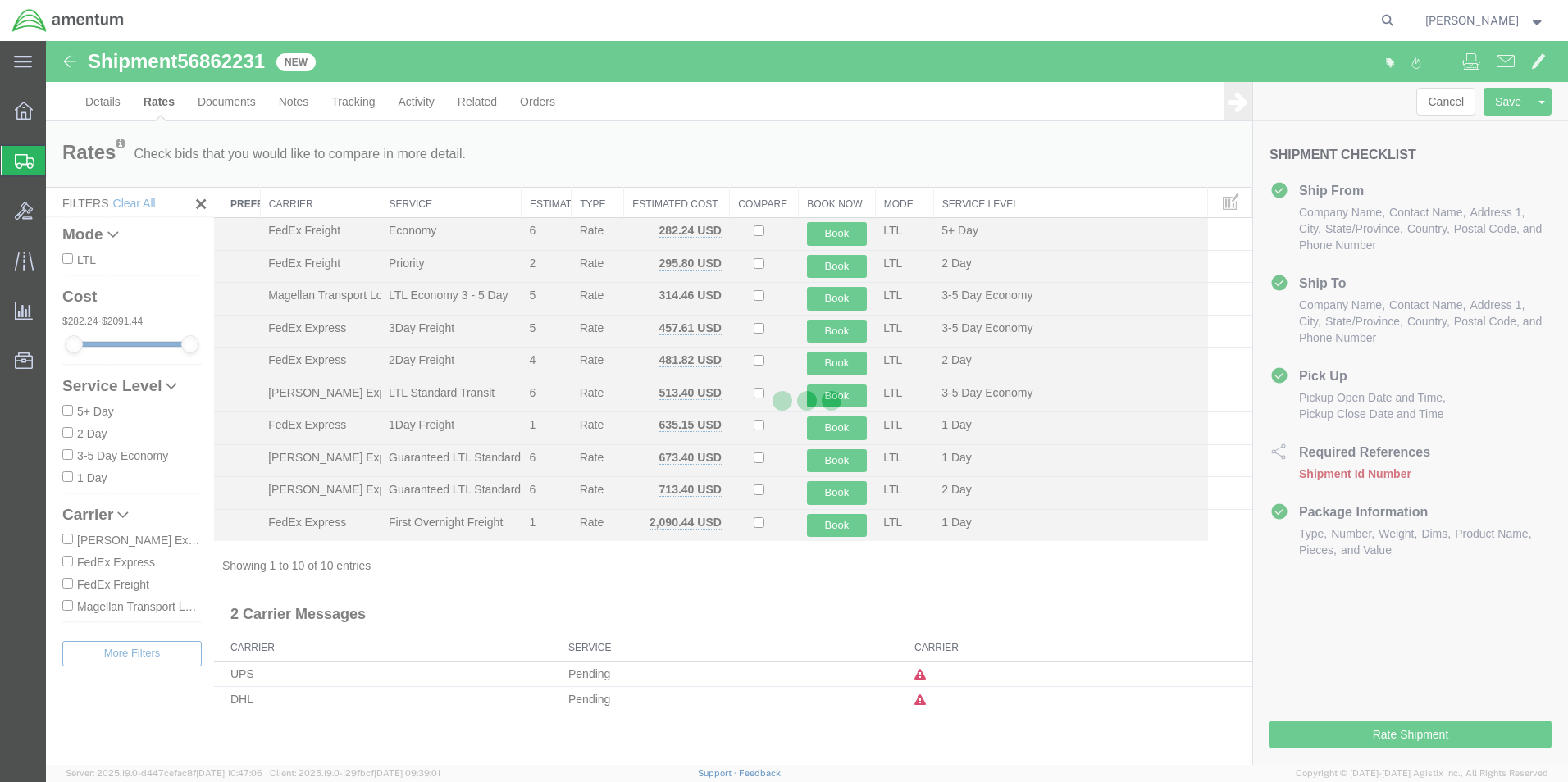
scroll to position [0, 0]
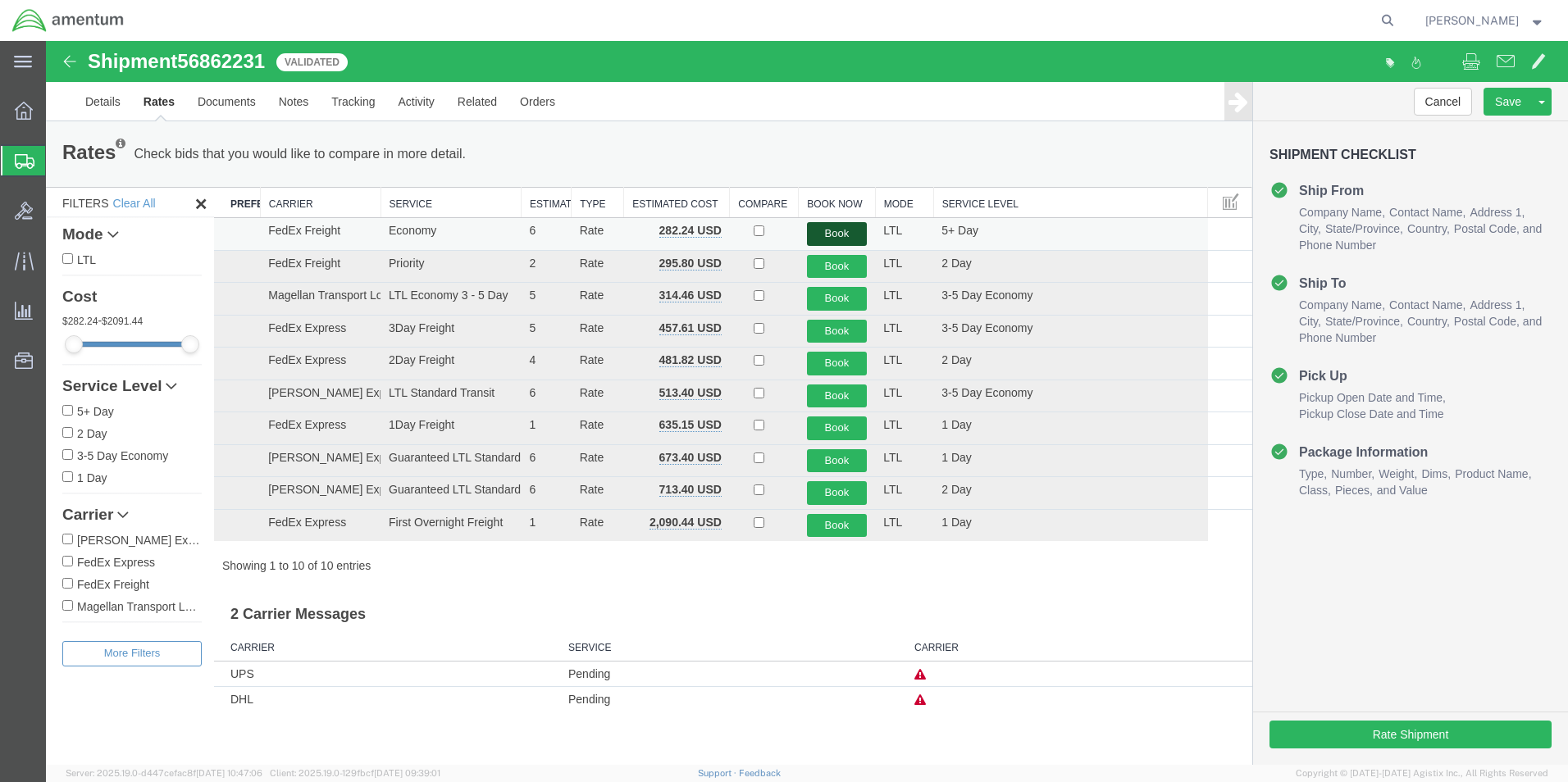
click at [841, 234] on button "Book" at bounding box center [838, 234] width 61 height 24
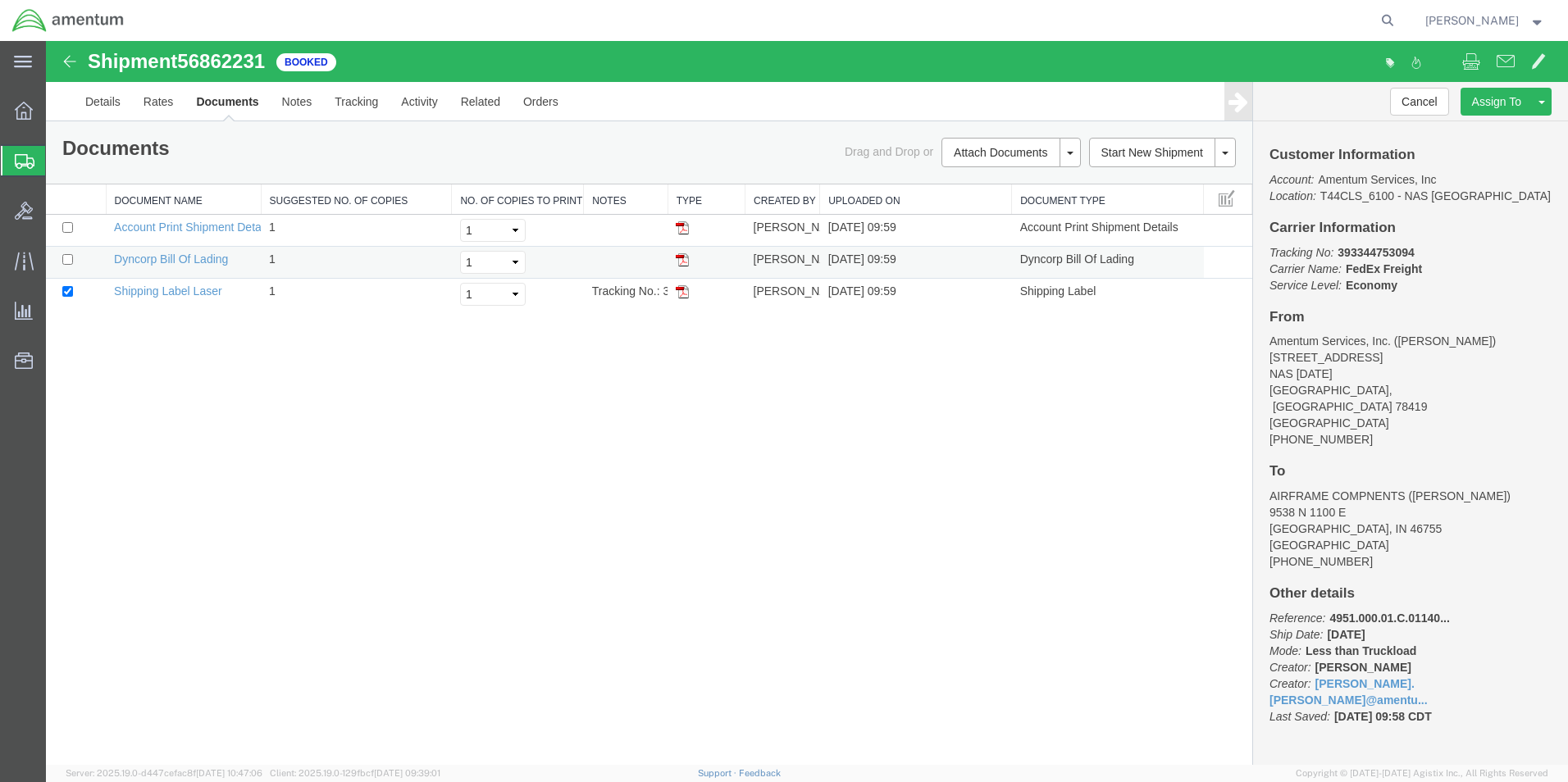
click at [684, 262] on img at bounding box center [682, 260] width 13 height 13
drag, startPoint x: 682, startPoint y: 290, endPoint x: 656, endPoint y: 350, distance: 65.4
click at [683, 290] on img at bounding box center [682, 292] width 13 height 13
drag, startPoint x: 683, startPoint y: 263, endPoint x: 746, endPoint y: 300, distance: 73.1
click at [683, 263] on img at bounding box center [682, 260] width 13 height 13
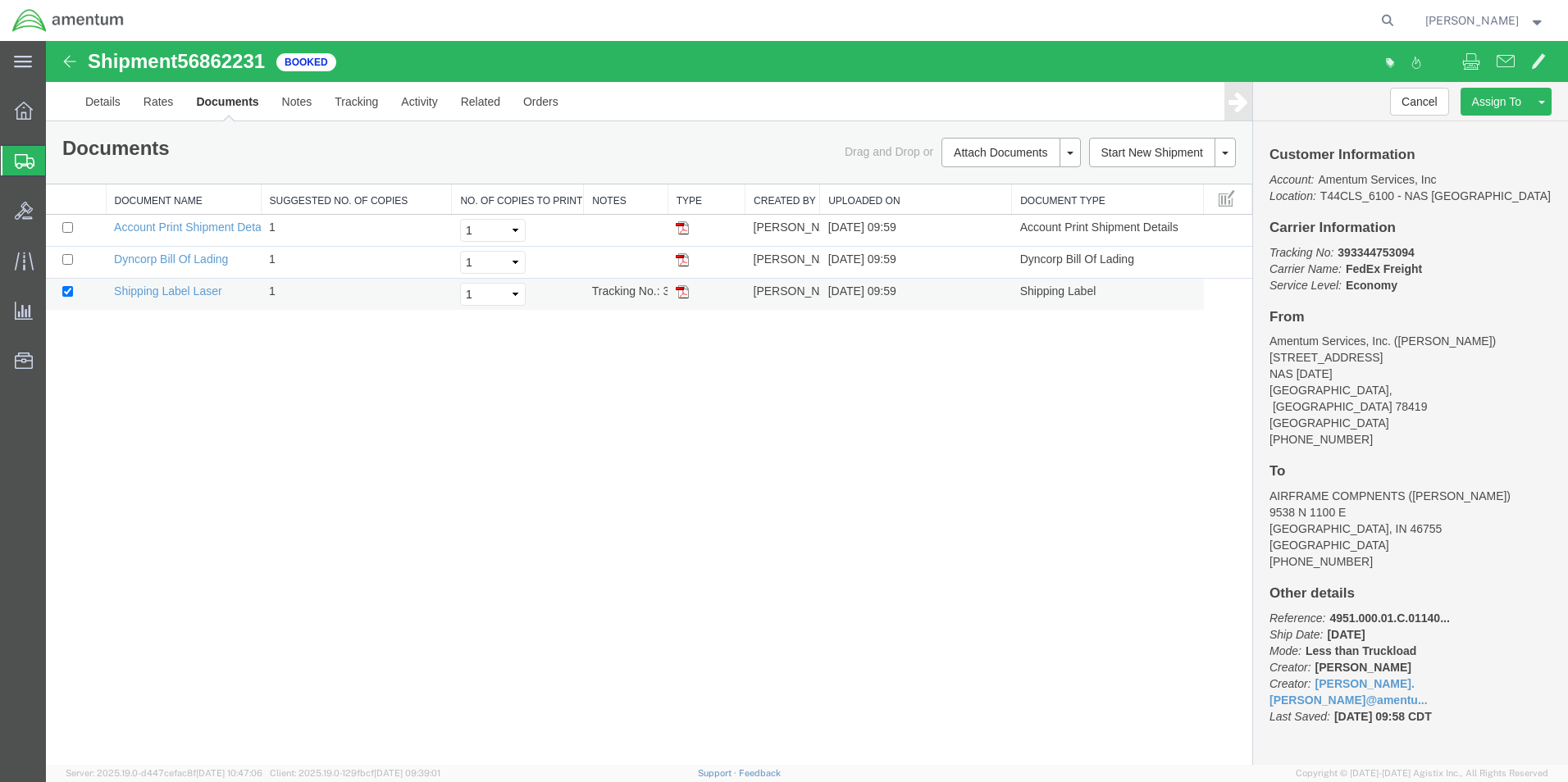
click at [678, 293] on img at bounding box center [682, 292] width 13 height 13
drag, startPoint x: 1339, startPoint y: 253, endPoint x: 1419, endPoint y: 256, distance: 80.1
click at [1419, 256] on p "Tracking No: 393344753094 Carrier Name: FedEx Freight FedEx Freight Service Lev…" at bounding box center [1410, 269] width 282 height 49
drag, startPoint x: 1419, startPoint y: 256, endPoint x: 1399, endPoint y: 256, distance: 20.0
copy b "393344753094"
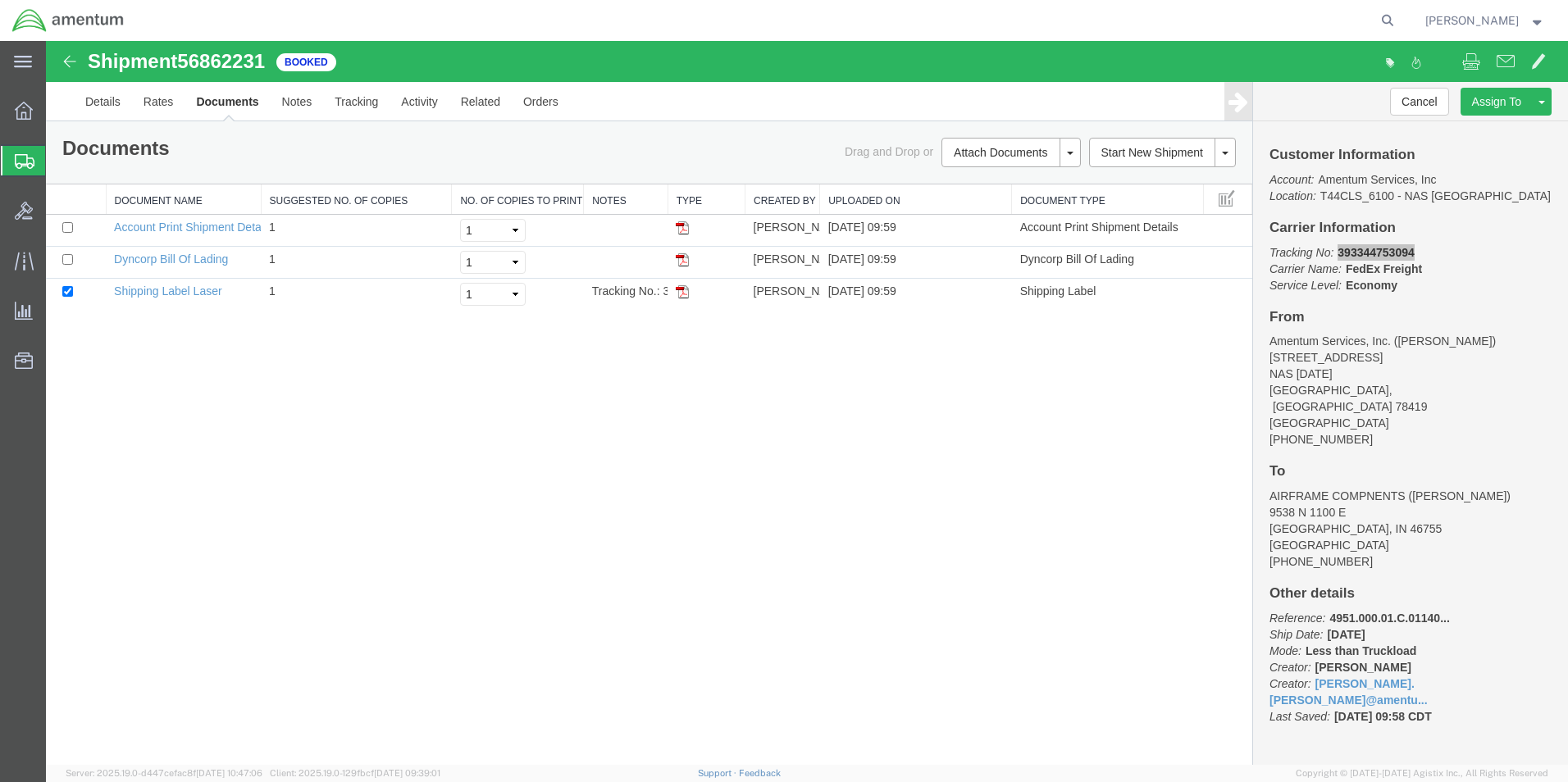
click at [18, 158] on icon at bounding box center [24, 161] width 20 height 14
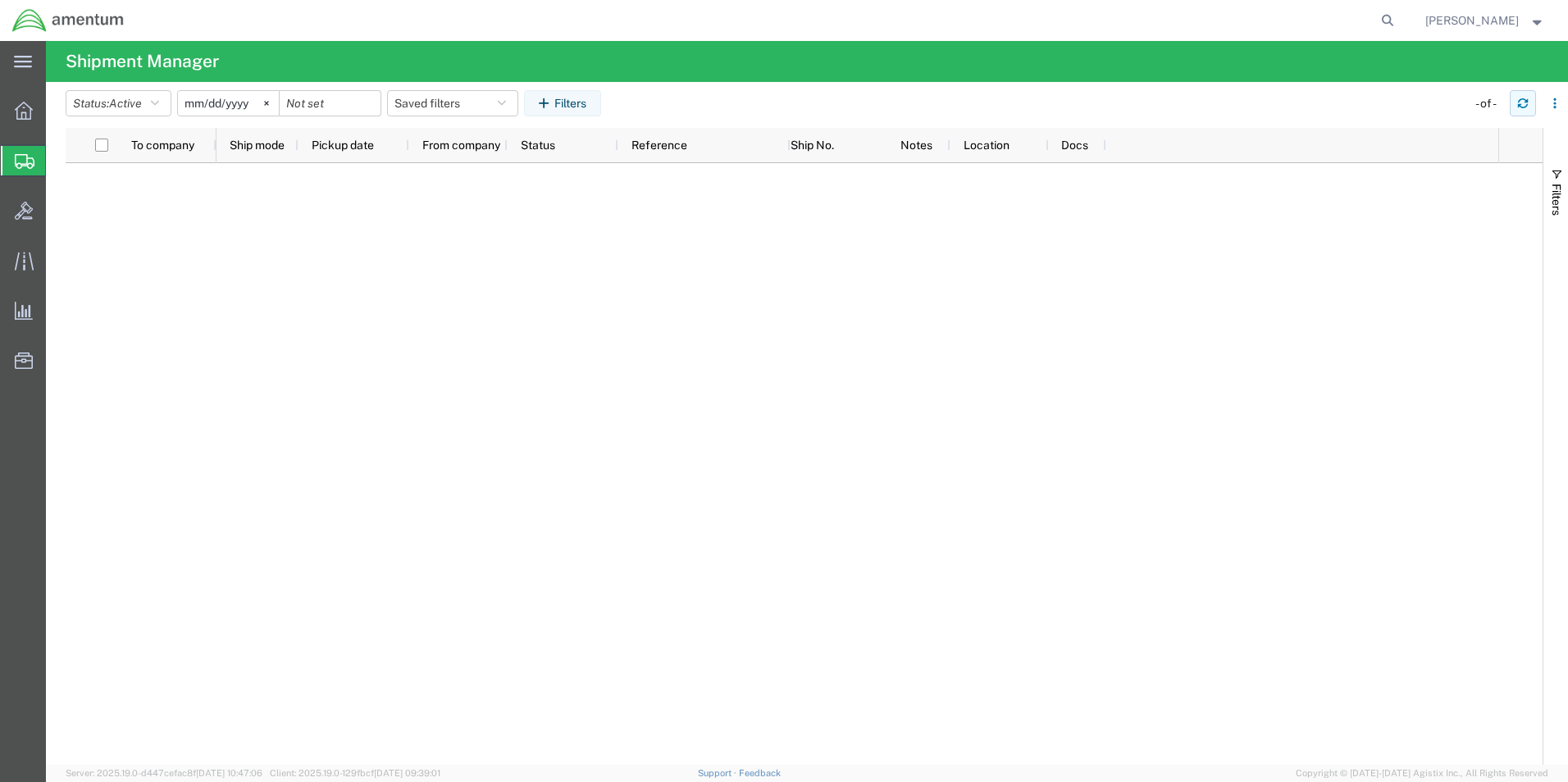
click at [1521, 102] on icon "button" at bounding box center [1522, 103] width 12 height 12
click at [1524, 107] on icon "button" at bounding box center [1522, 103] width 12 height 12
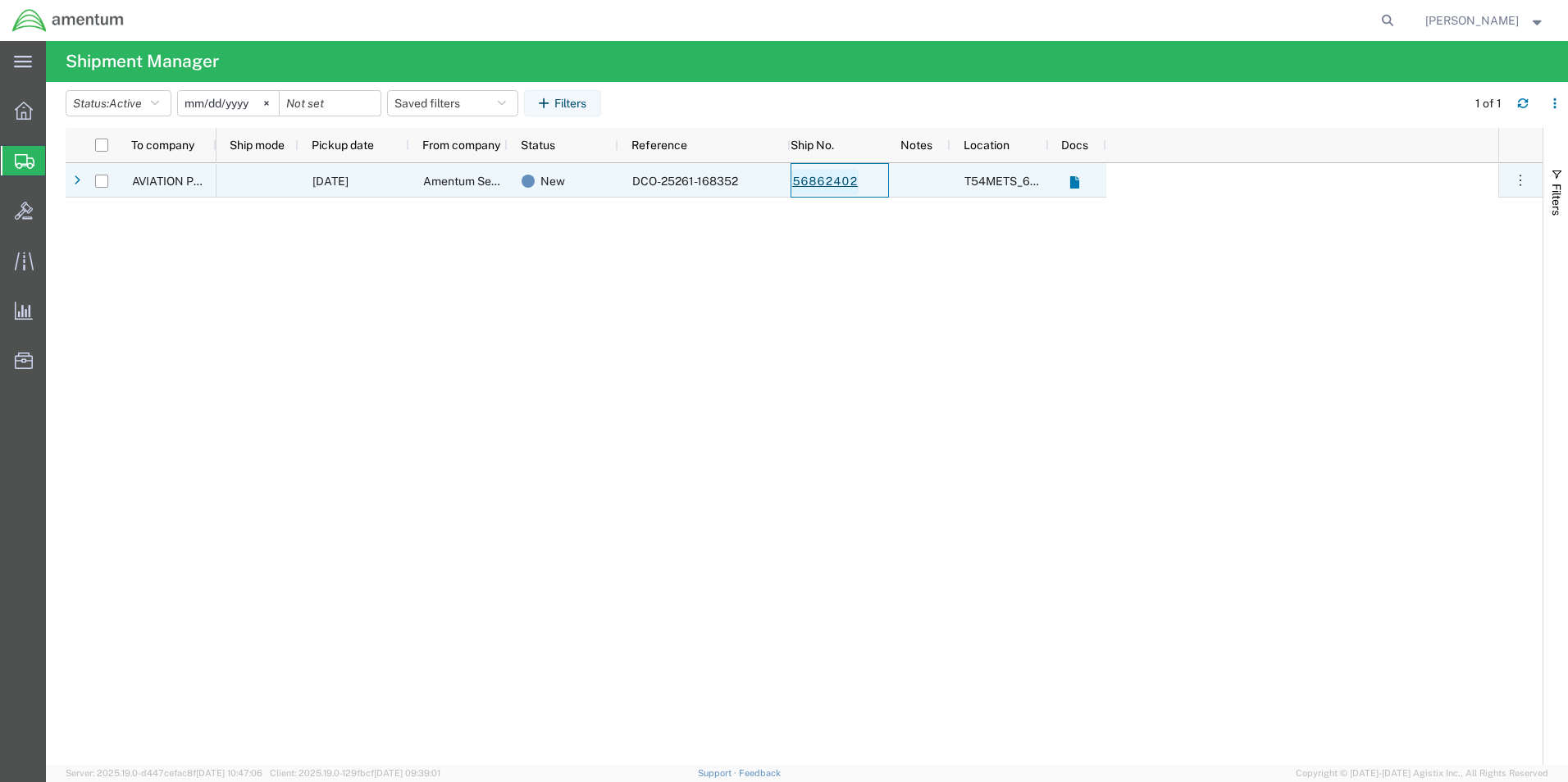
click at [840, 186] on link "56862402" at bounding box center [824, 182] width 67 height 26
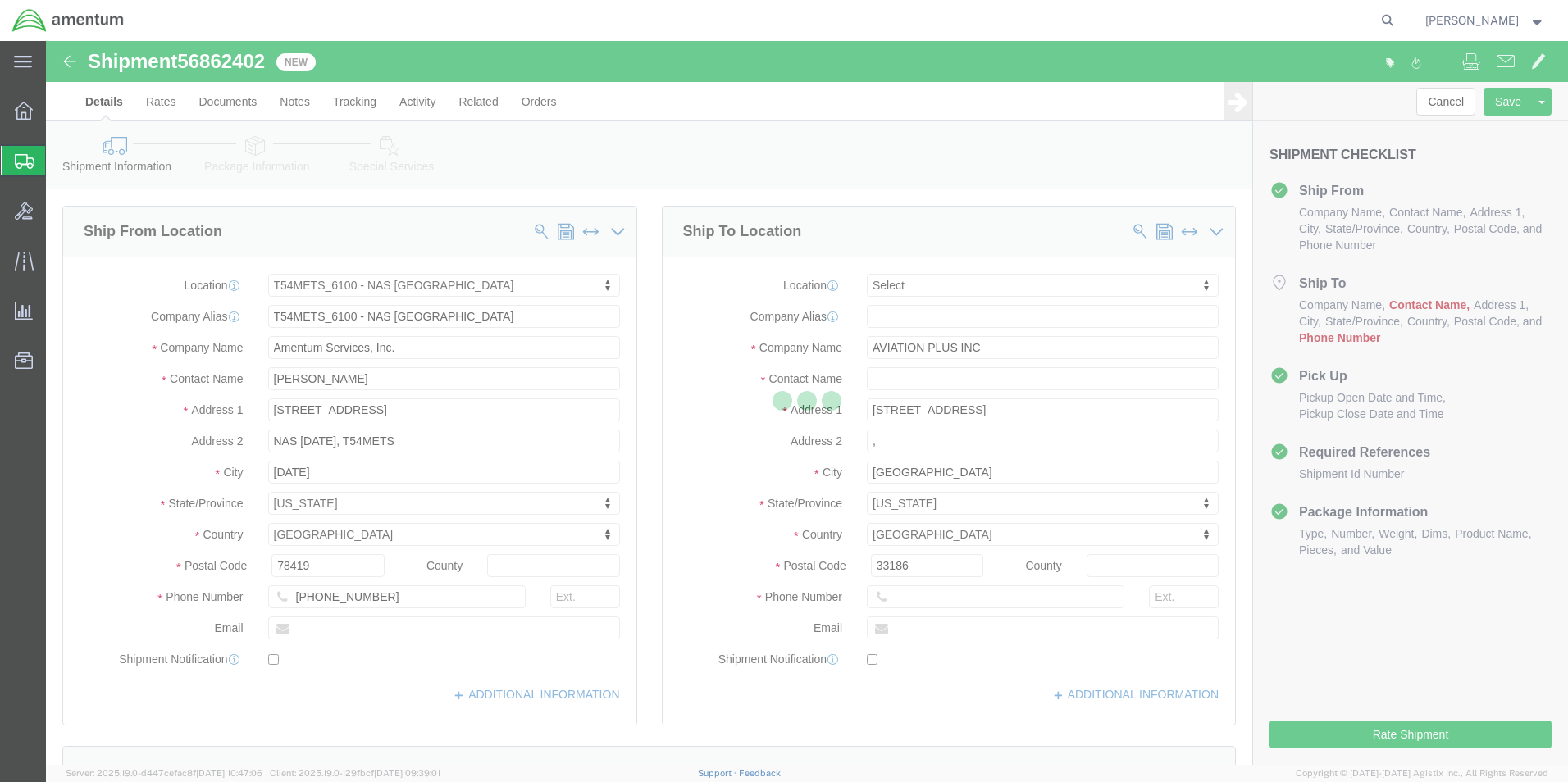
select select "67191"
select select
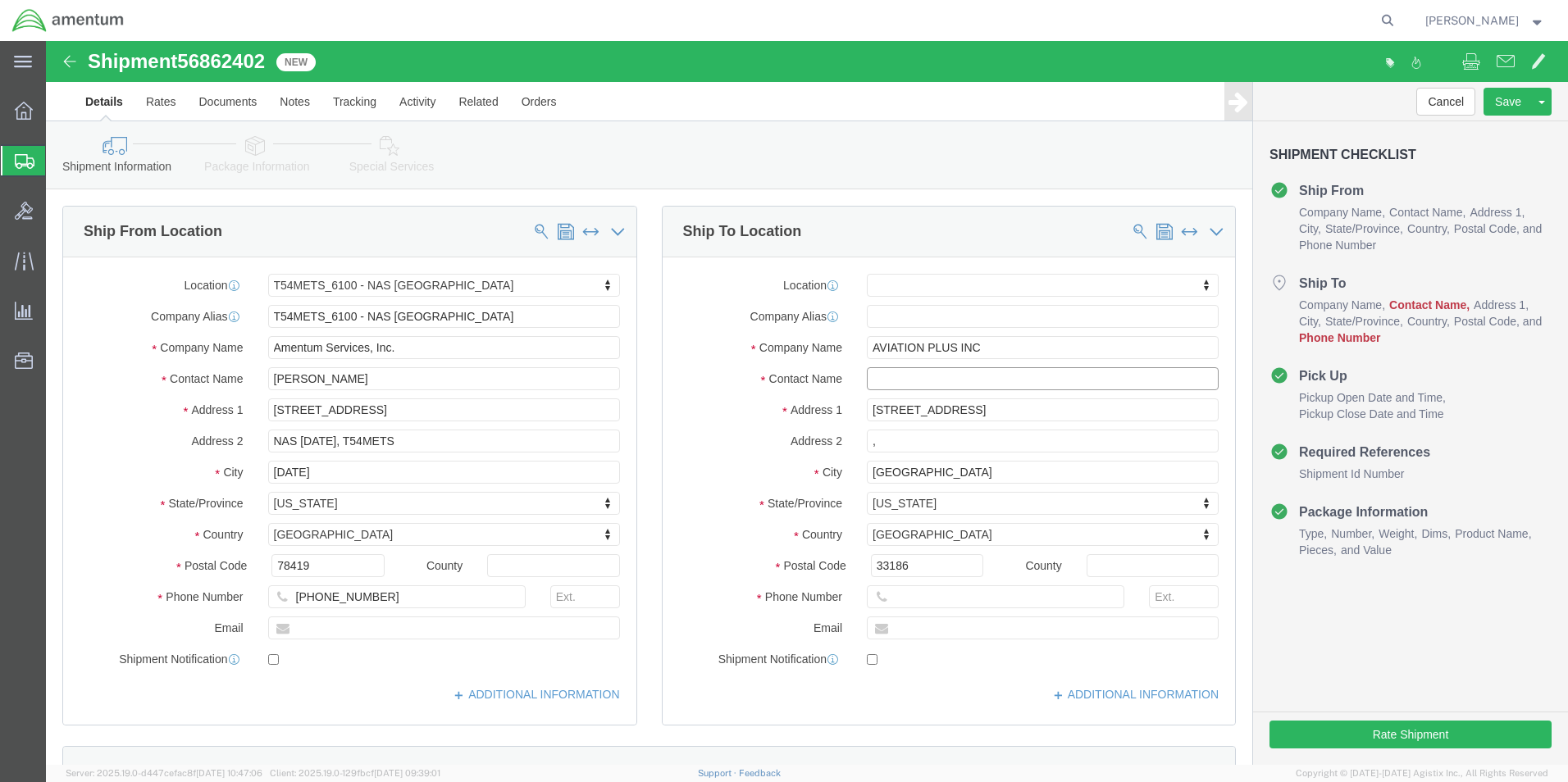
click input "text"
type input "edd"
click p "- AVIATION PLUS INC - ([PERSON_NAME]) [STREET_ADDRESS]"
select select
type input "[PHONE_NUMBER]"
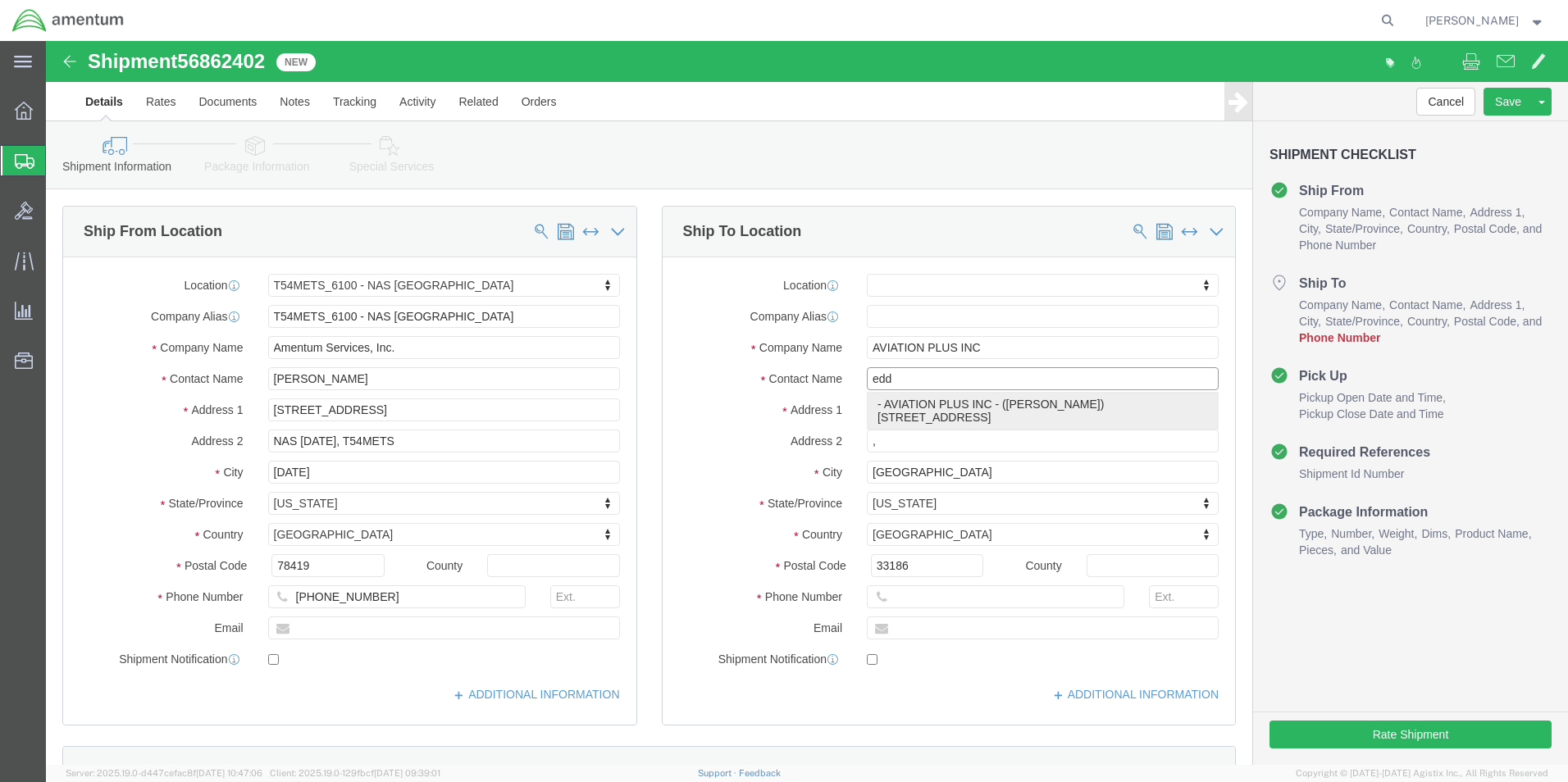
type input "[PERSON_NAME]"
select select "FL"
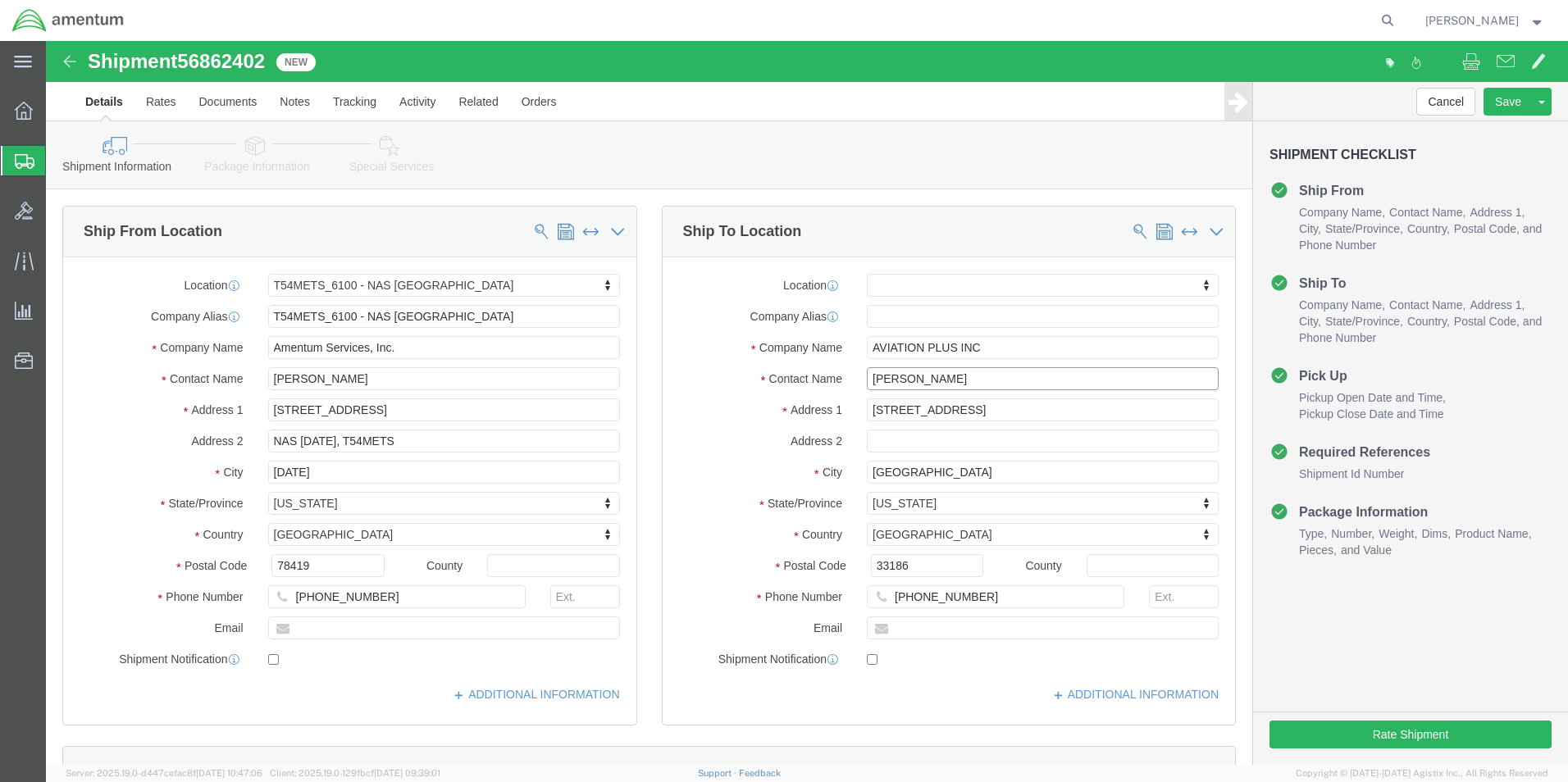
type input "[PERSON_NAME]"
click div "Cancel Save Assign To Clone Shipment Save As Template Shipment Checklist Ship F…"
click button "Rate Shipment"
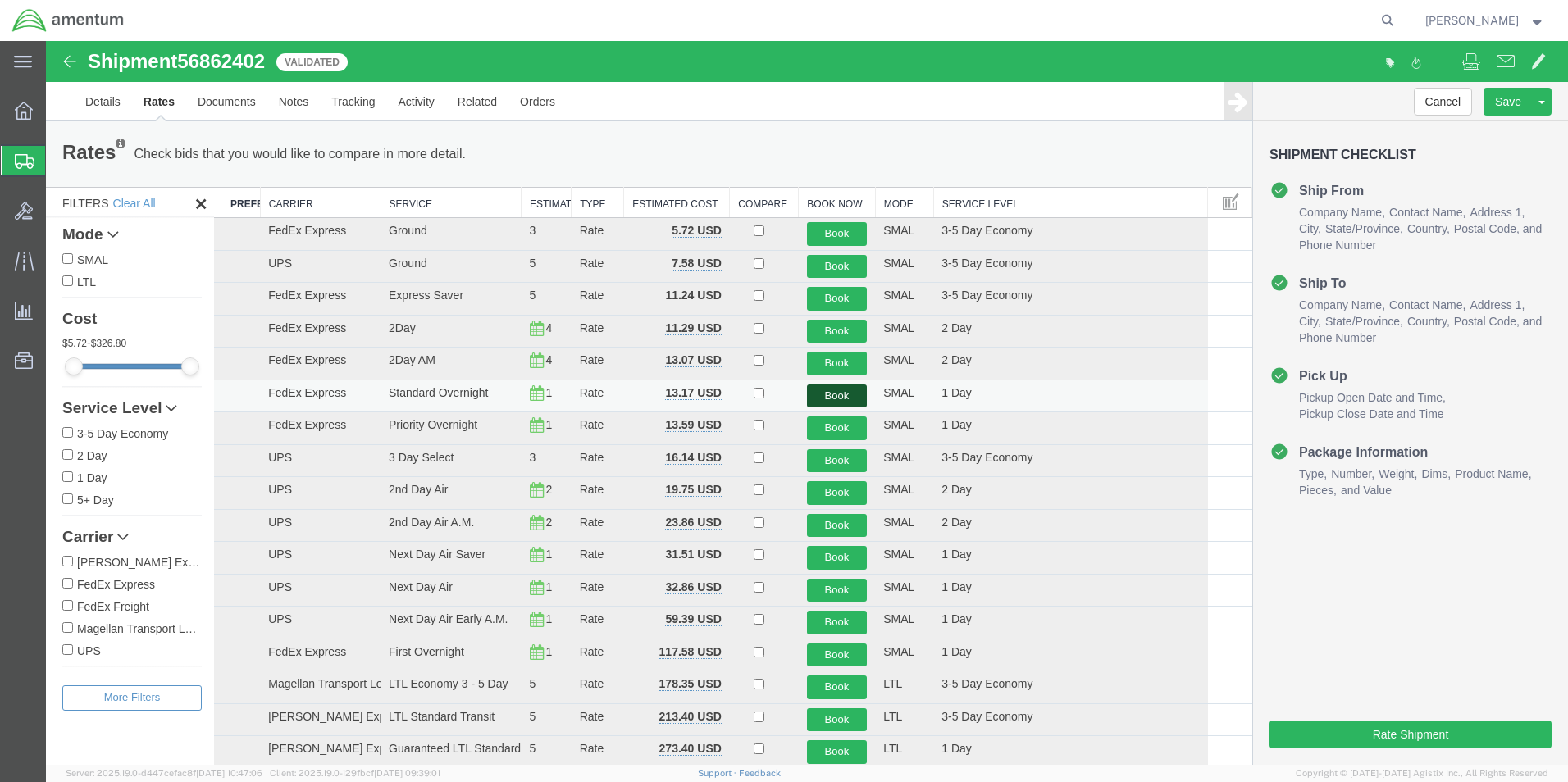
click at [837, 396] on button "Book" at bounding box center [838, 396] width 61 height 24
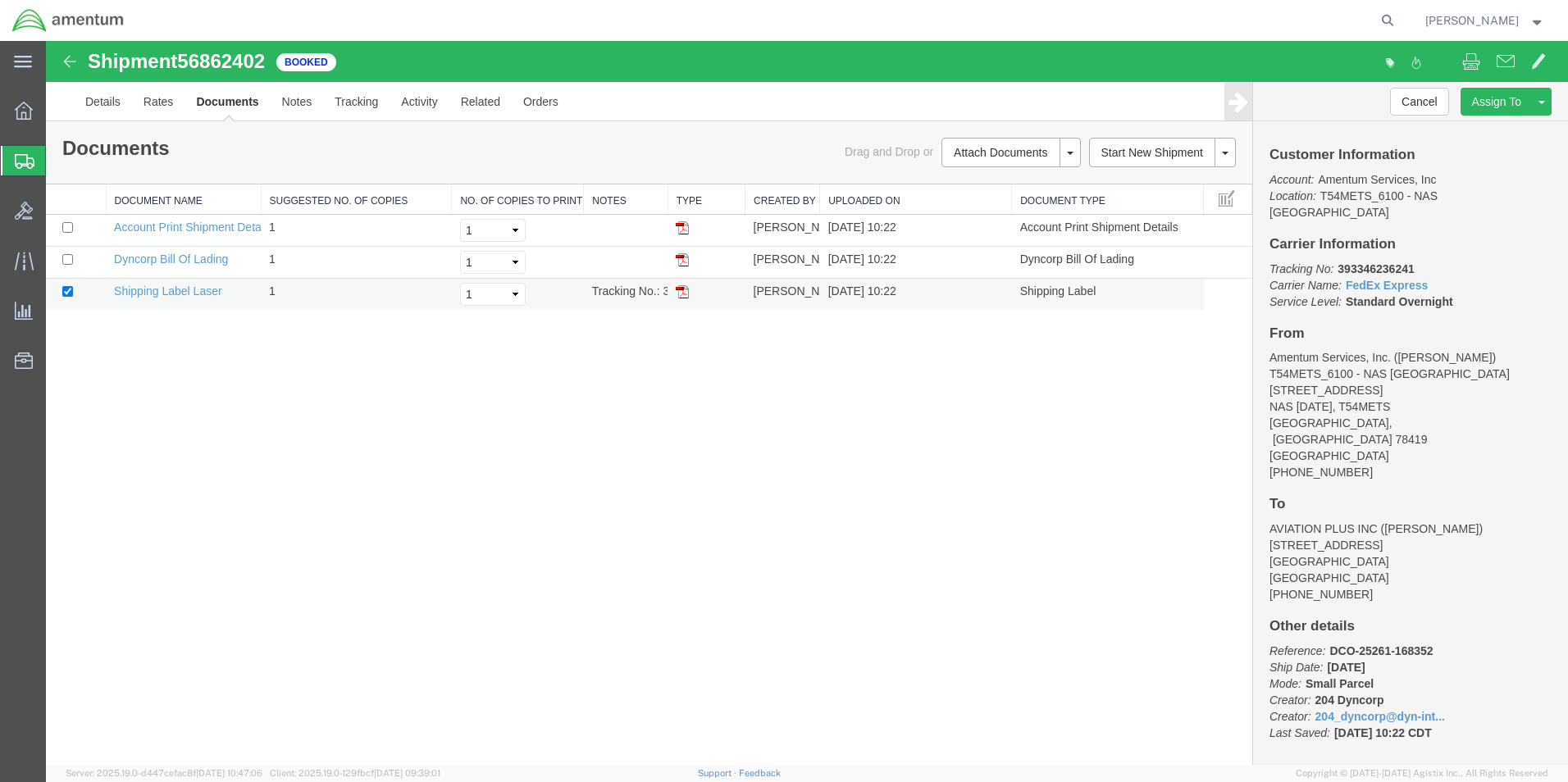
click at [679, 295] on img at bounding box center [682, 292] width 13 height 13
drag, startPoint x: 25, startPoint y: 165, endPoint x: 284, endPoint y: 10, distance: 301.8
click at [25, 165] on icon at bounding box center [24, 161] width 20 height 14
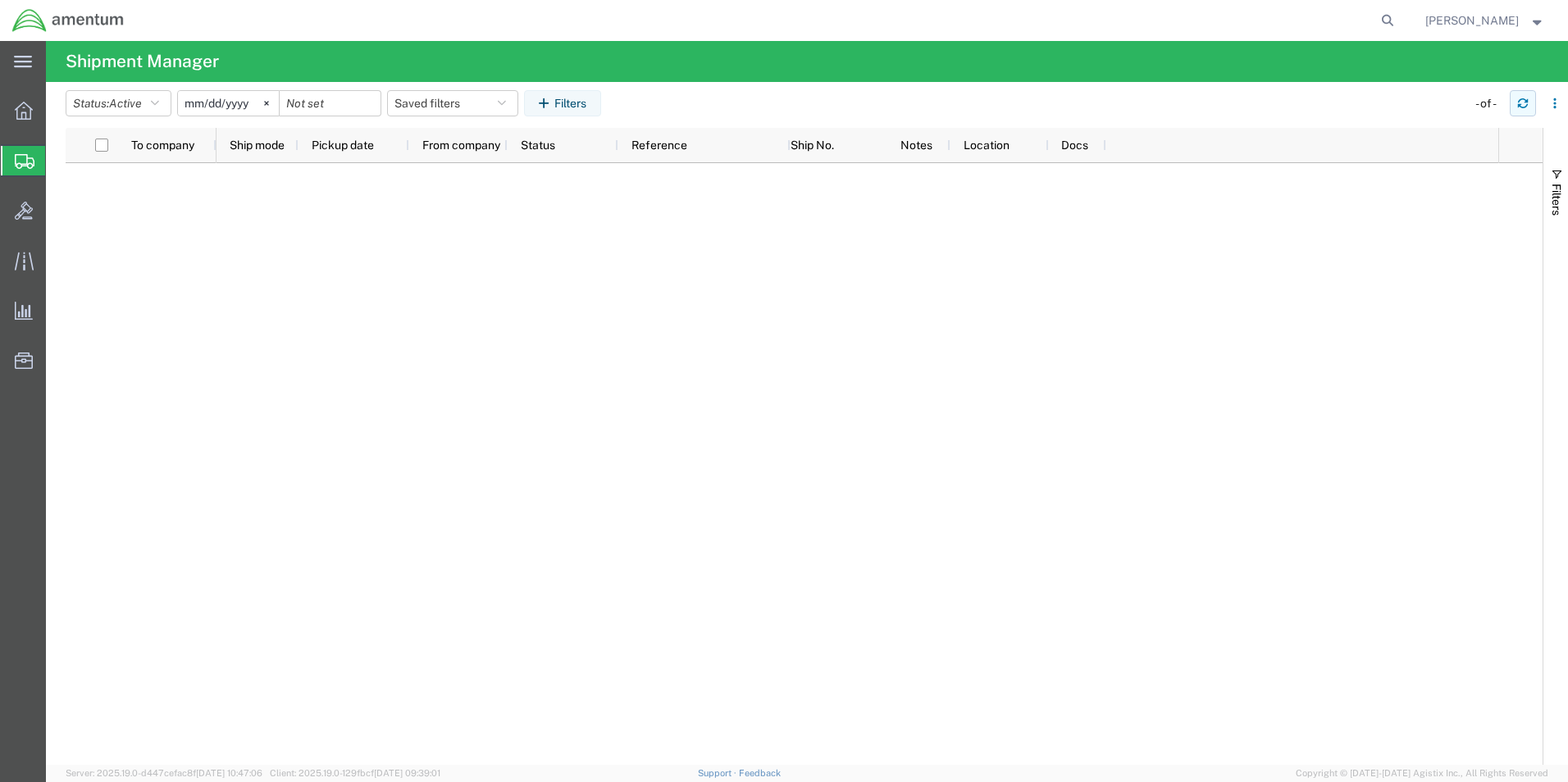
click at [1521, 101] on icon "button" at bounding box center [1522, 103] width 12 height 12
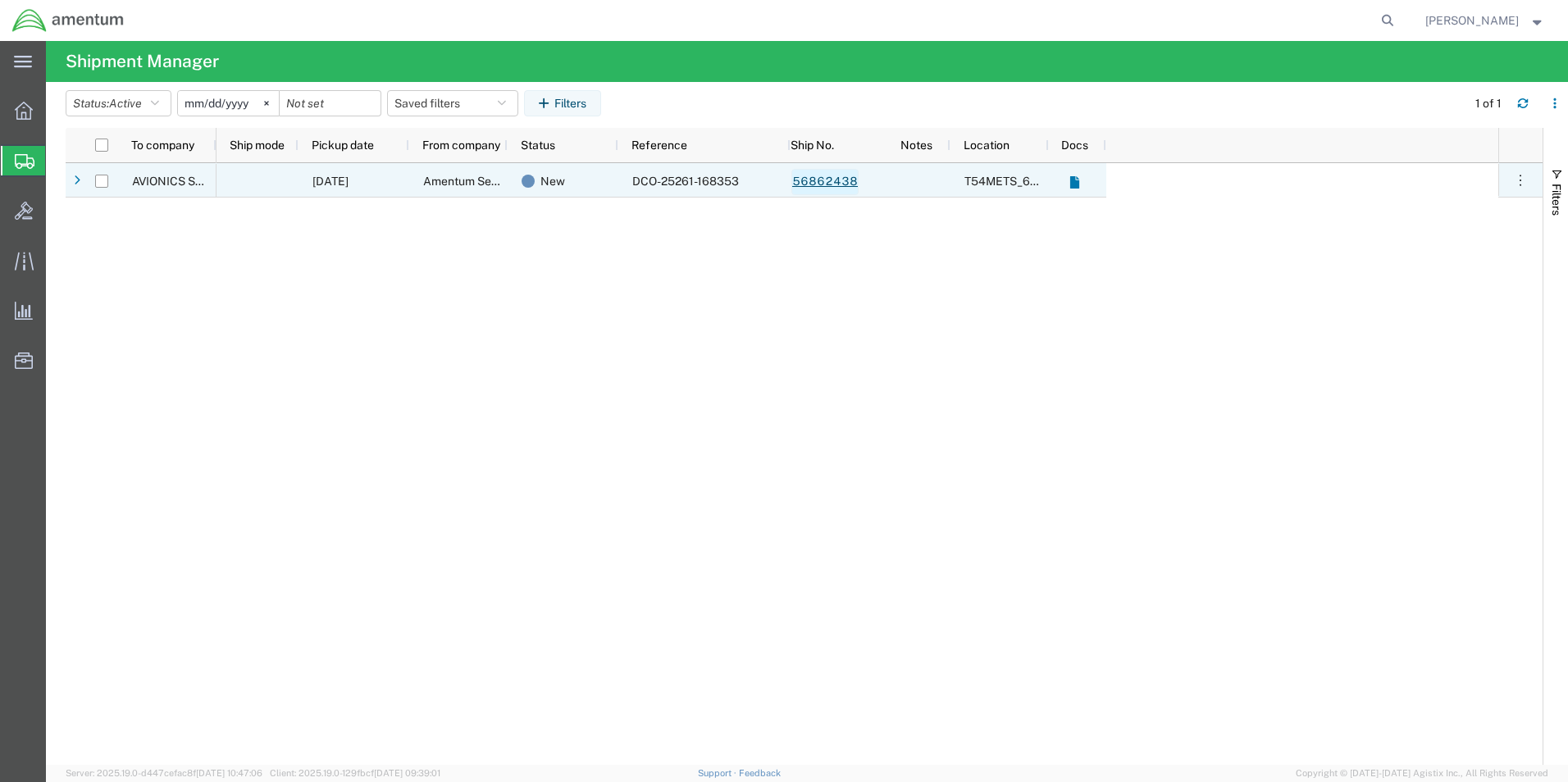
click at [805, 179] on link "56862438" at bounding box center [824, 182] width 67 height 26
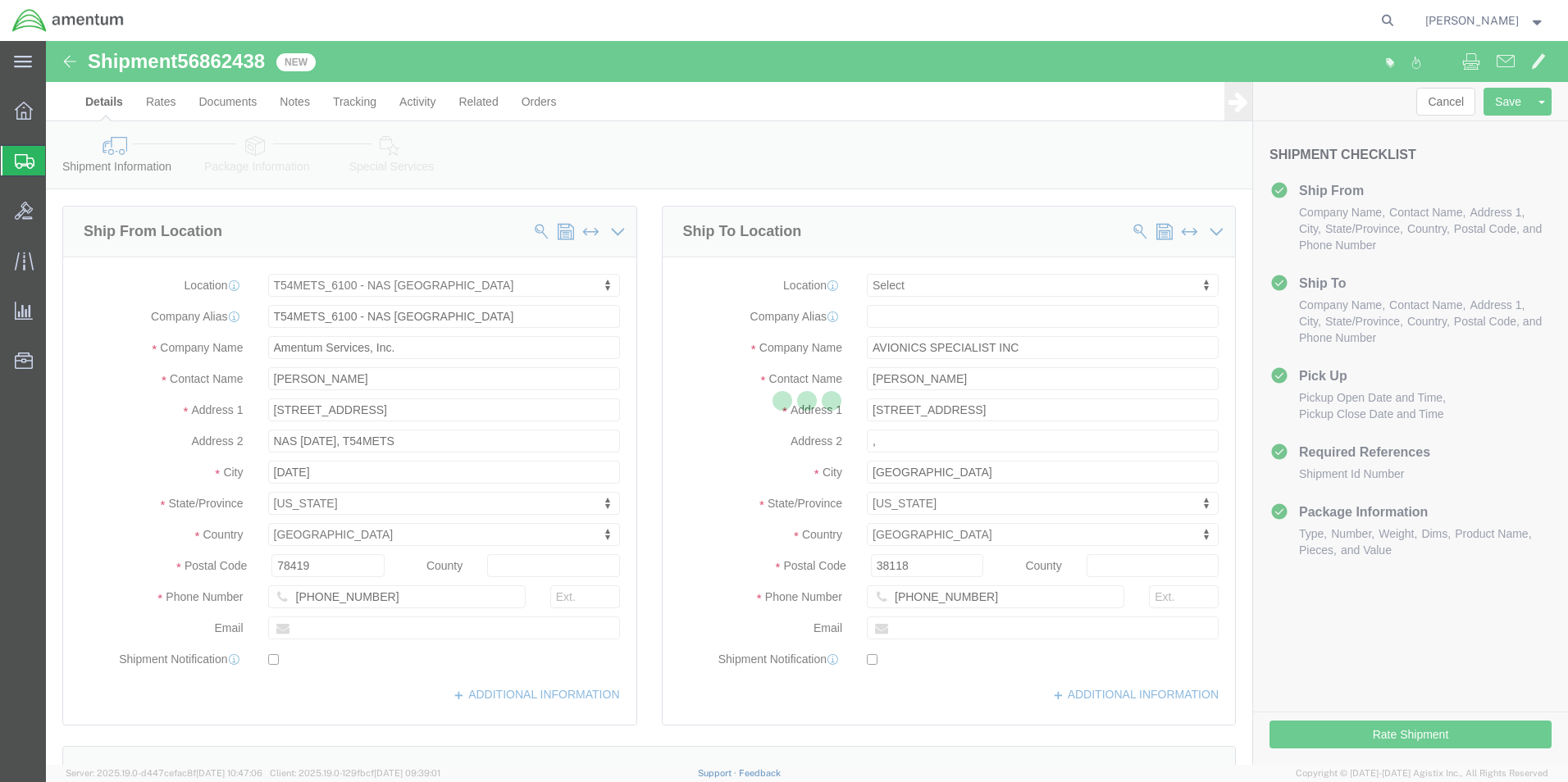
select select "67191"
select select
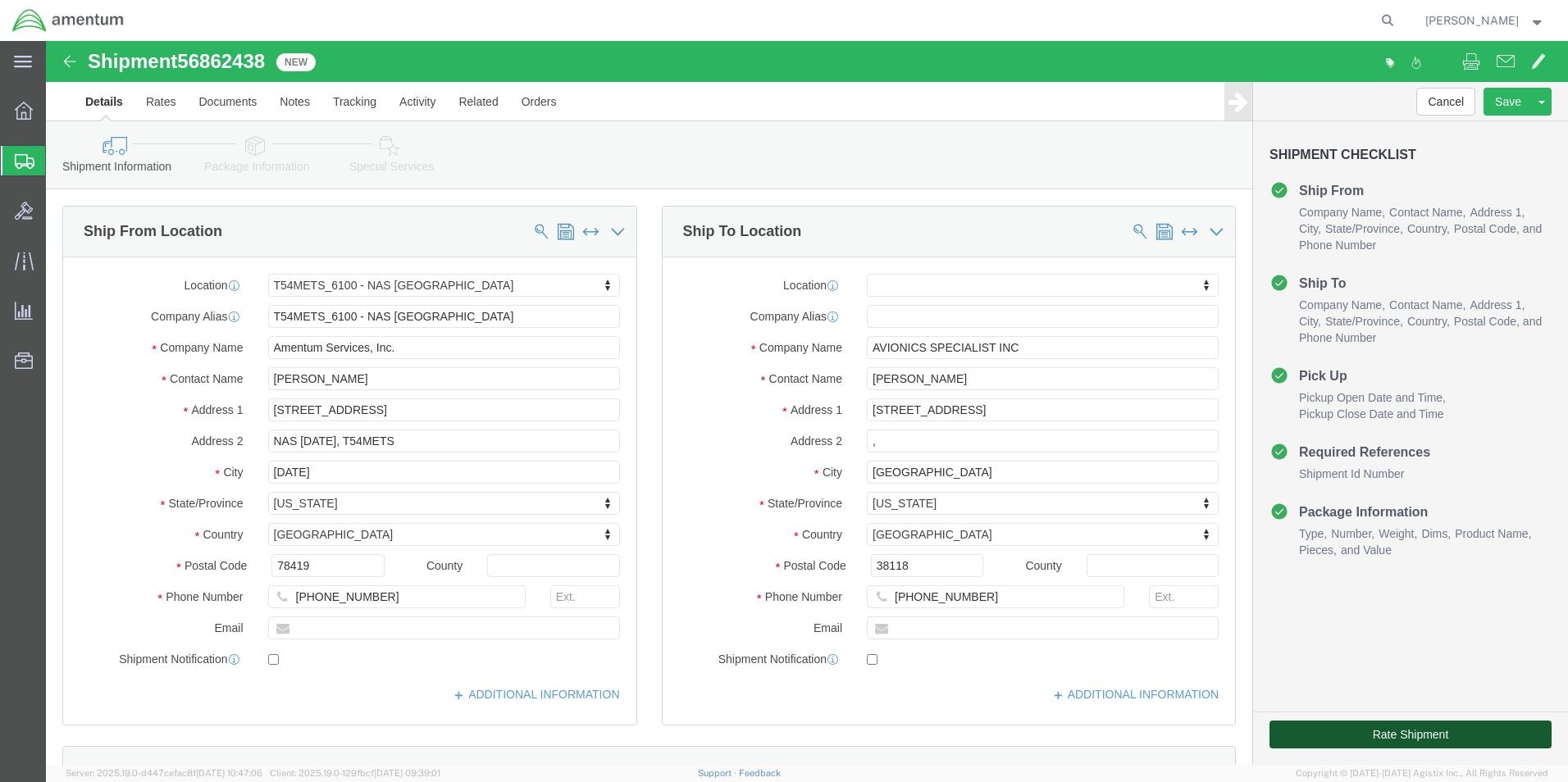
click button "Rate Shipment"
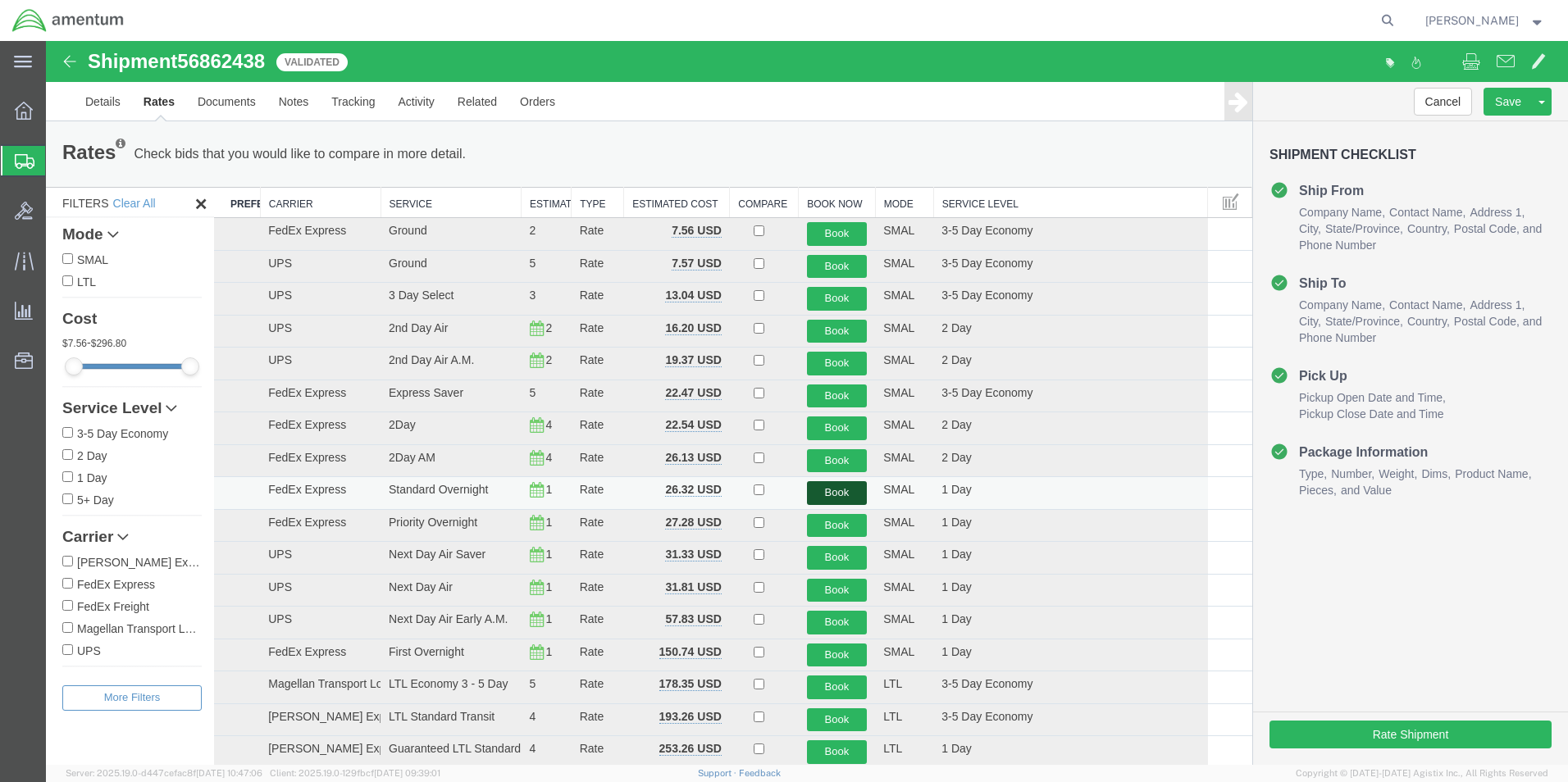
click at [840, 494] on button "Book" at bounding box center [838, 493] width 61 height 24
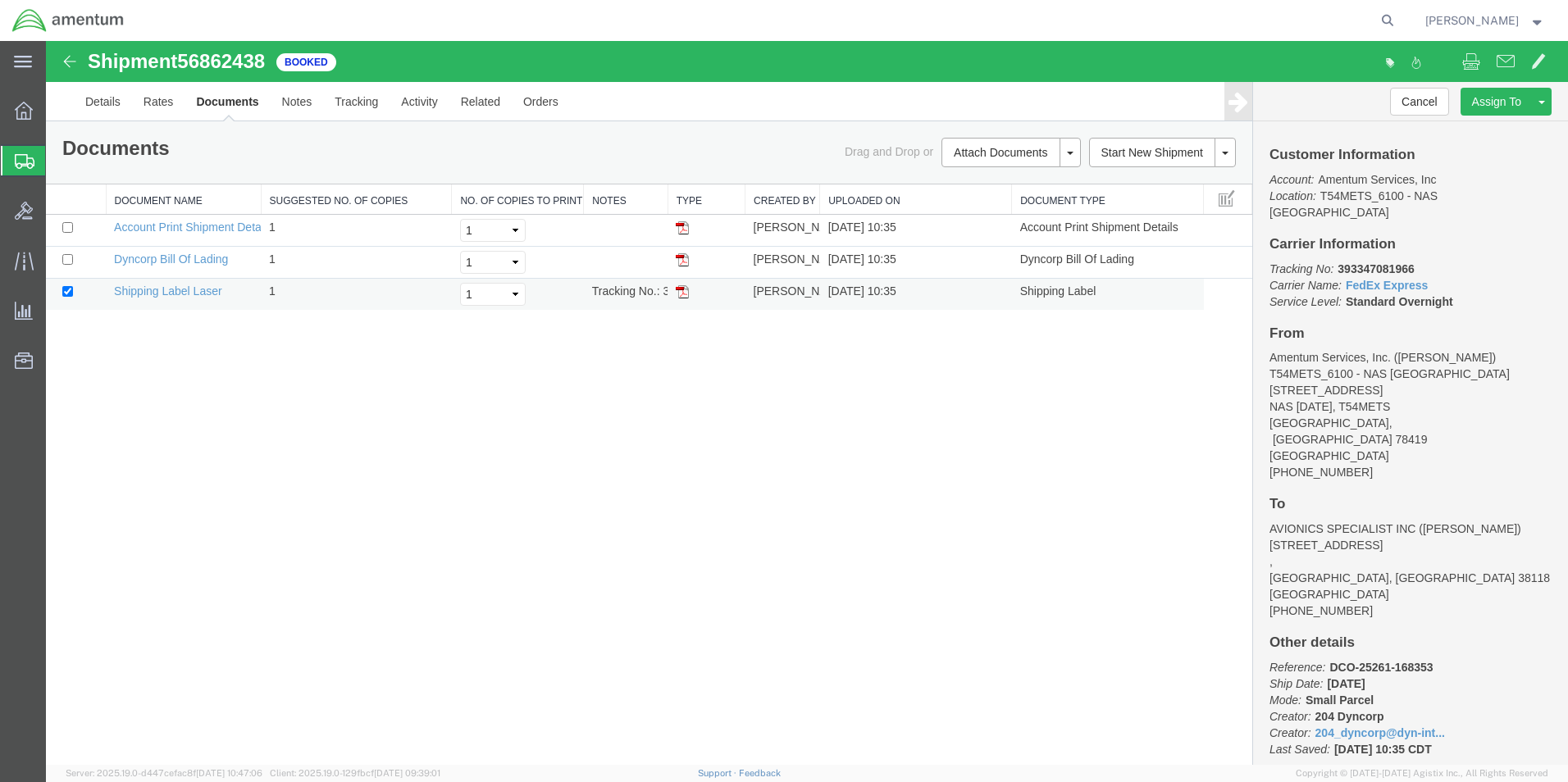
click at [682, 295] on img at bounding box center [682, 292] width 13 height 13
drag, startPoint x: 23, startPoint y: 160, endPoint x: 141, endPoint y: 5, distance: 194.8
click at [24, 160] on icon at bounding box center [24, 161] width 20 height 14
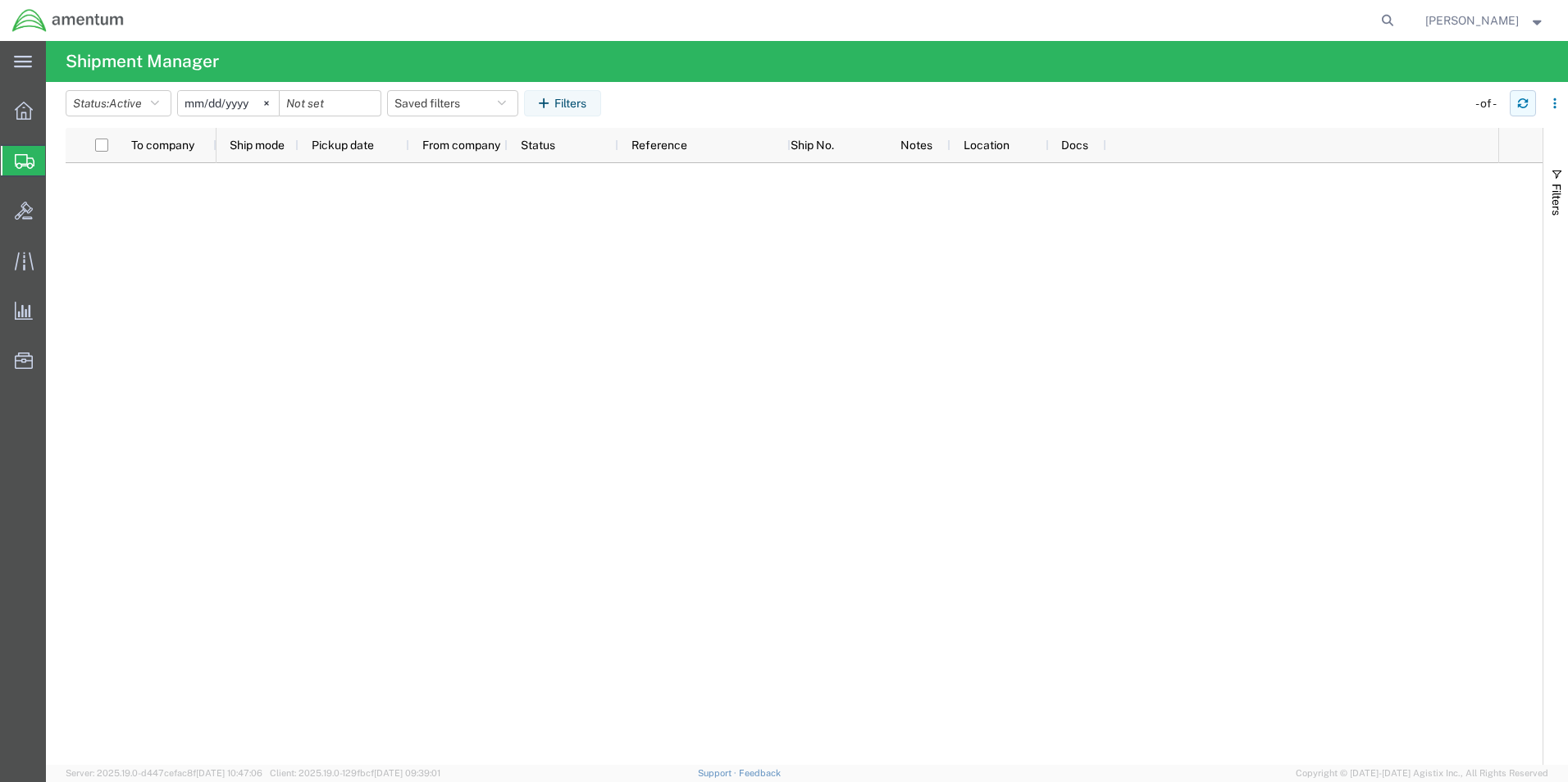
click at [1524, 107] on icon "button" at bounding box center [1522, 106] width 10 height 4
click at [1521, 104] on icon "button" at bounding box center [1522, 106] width 10 height 4
click at [1516, 103] on button "button" at bounding box center [1522, 103] width 26 height 26
click at [1520, 101] on icon "button" at bounding box center [1522, 100] width 10 height 4
click at [1526, 104] on icon "button" at bounding box center [1522, 103] width 12 height 12
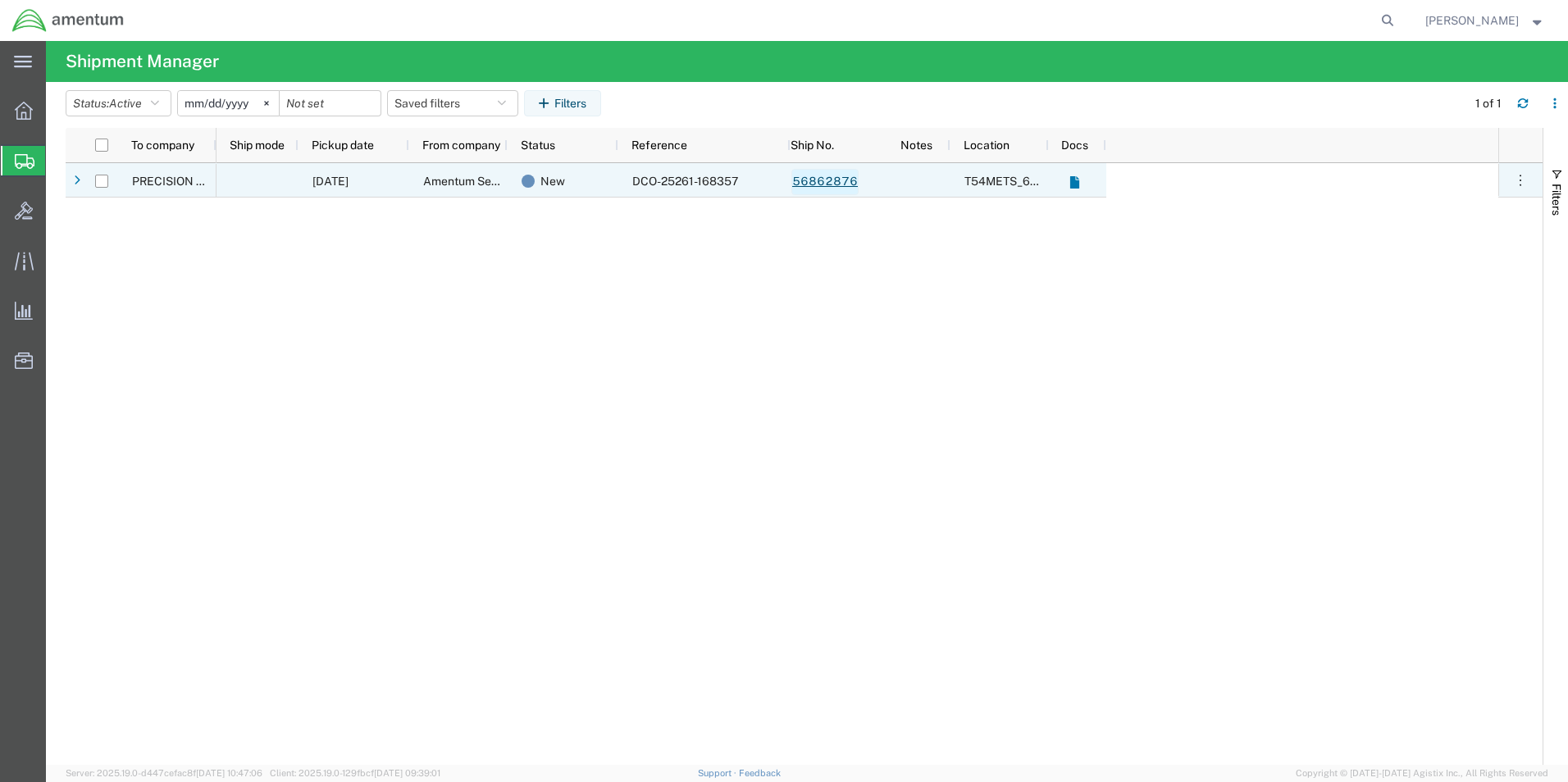
click at [840, 186] on link "56862876" at bounding box center [824, 182] width 67 height 26
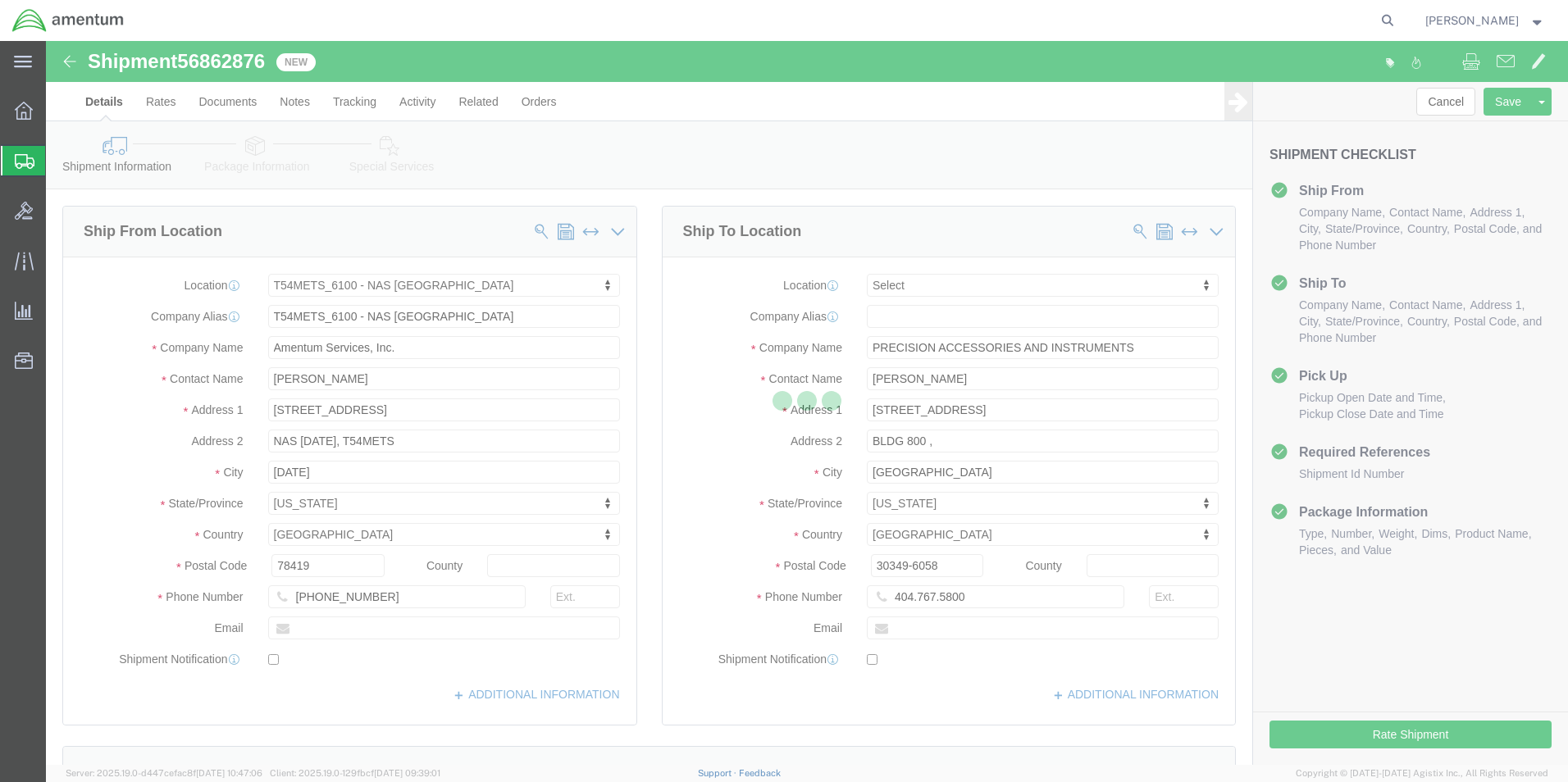
select select "67191"
select select
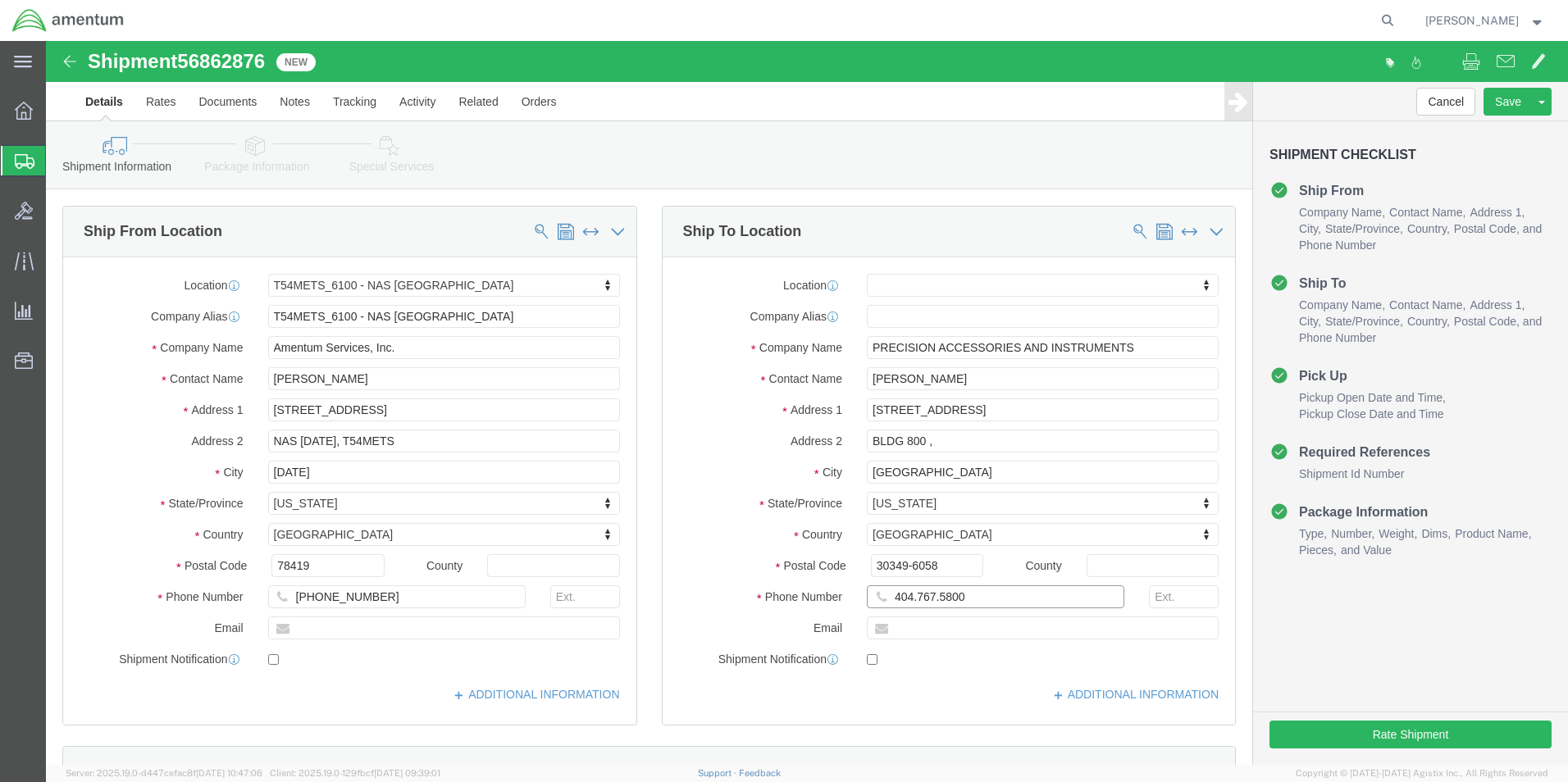
click input "404.767.5800"
click input "404-767.5800"
type input "[PHONE_NUMBER]"
click div "Cancel Save Assign To Clone Shipment Save As Template Shipment Checklist Ship F…"
click button "Rate Shipment"
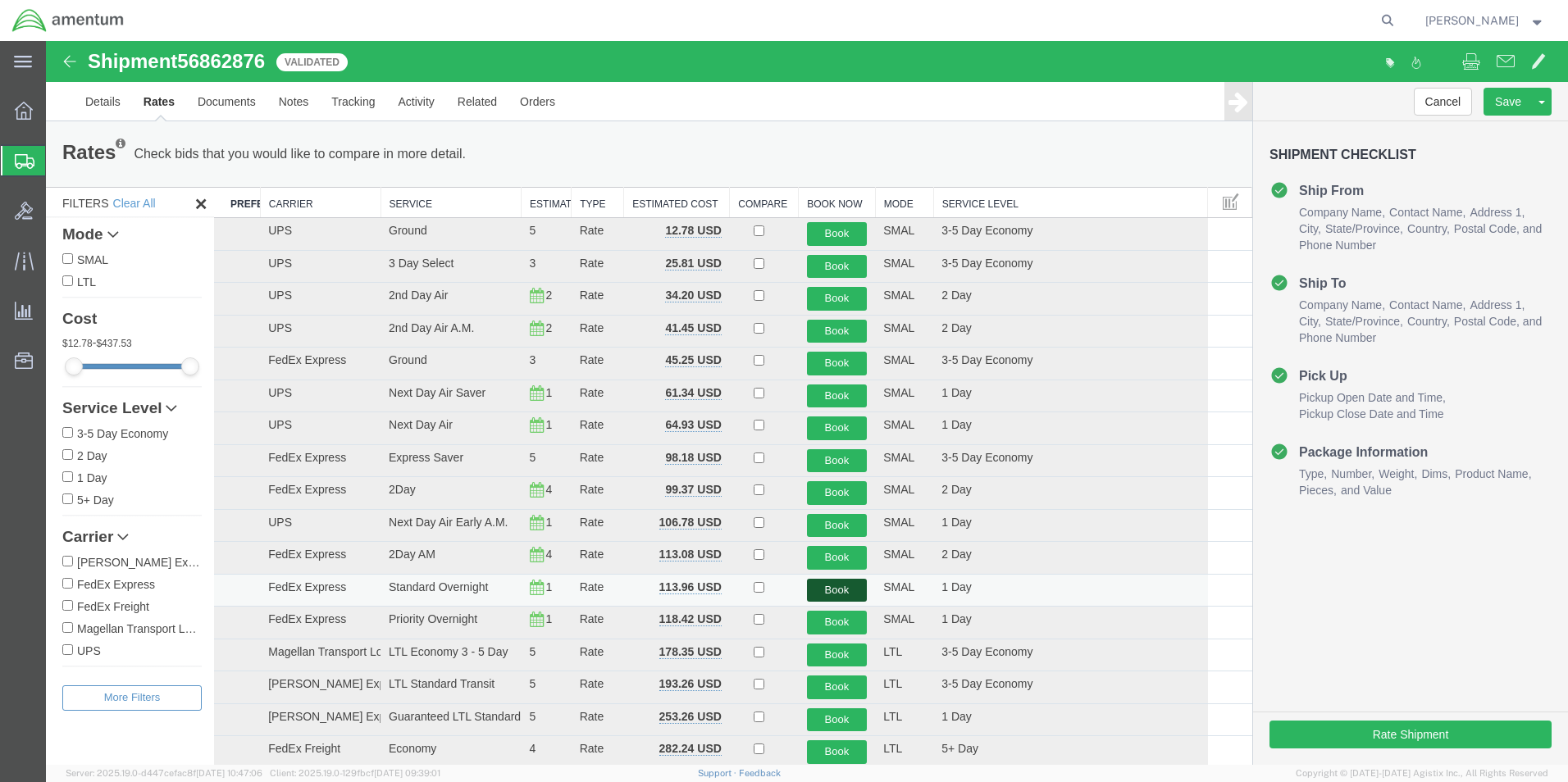
click at [840, 587] on button "Book" at bounding box center [838, 590] width 61 height 24
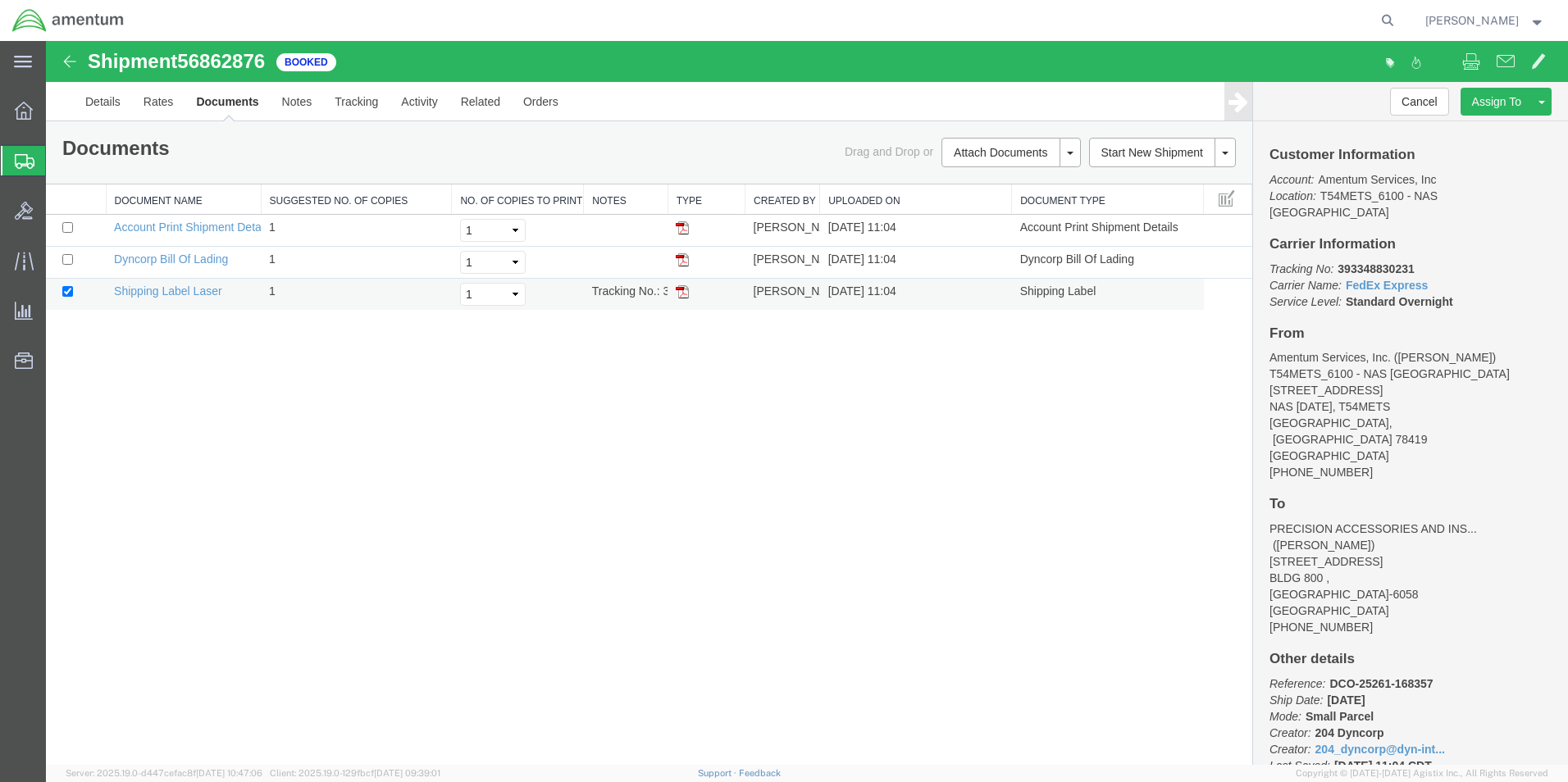
click at [683, 294] on img at bounding box center [682, 292] width 13 height 13
